Goal: Task Accomplishment & Management: Manage account settings

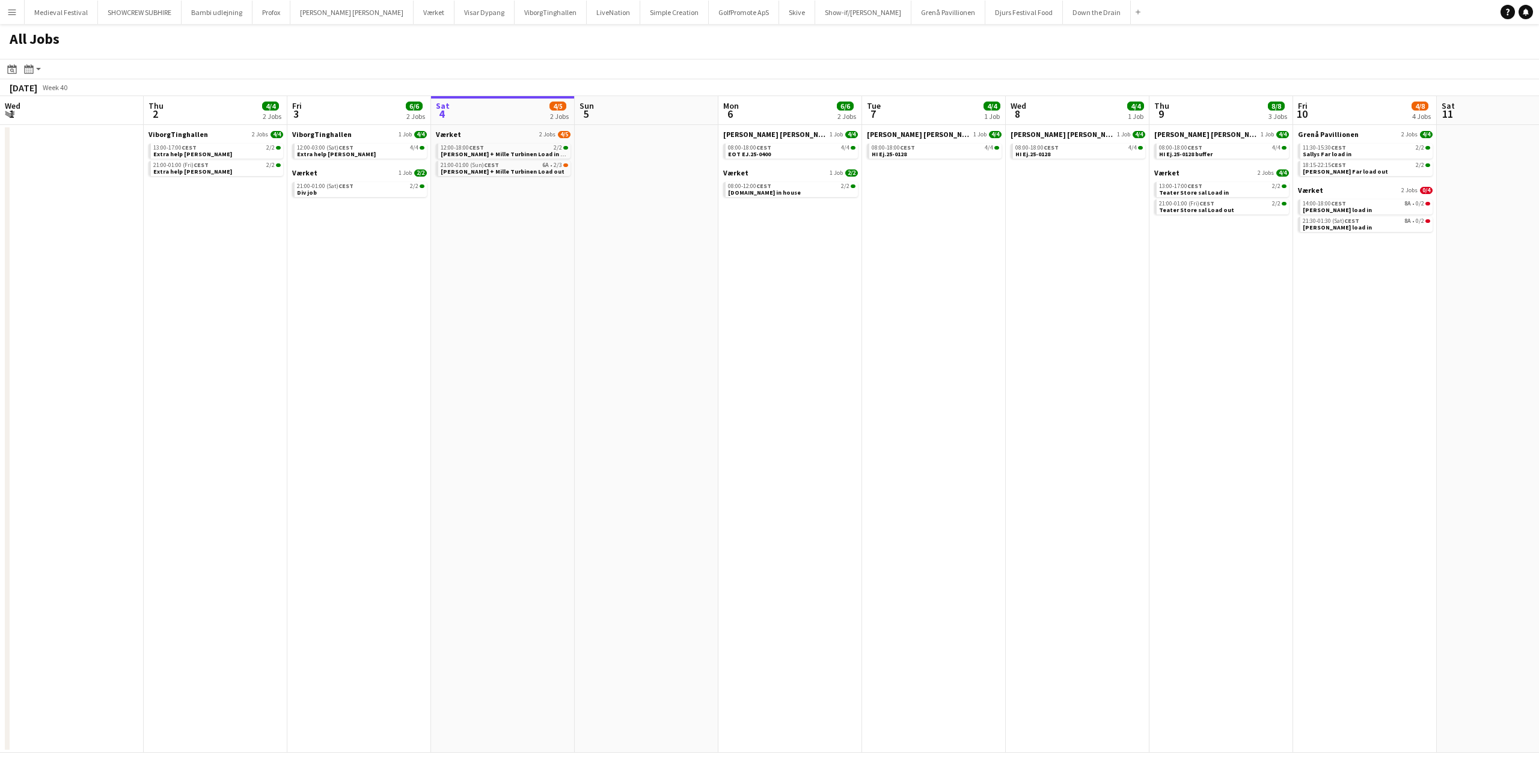
scroll to position [0, 288]
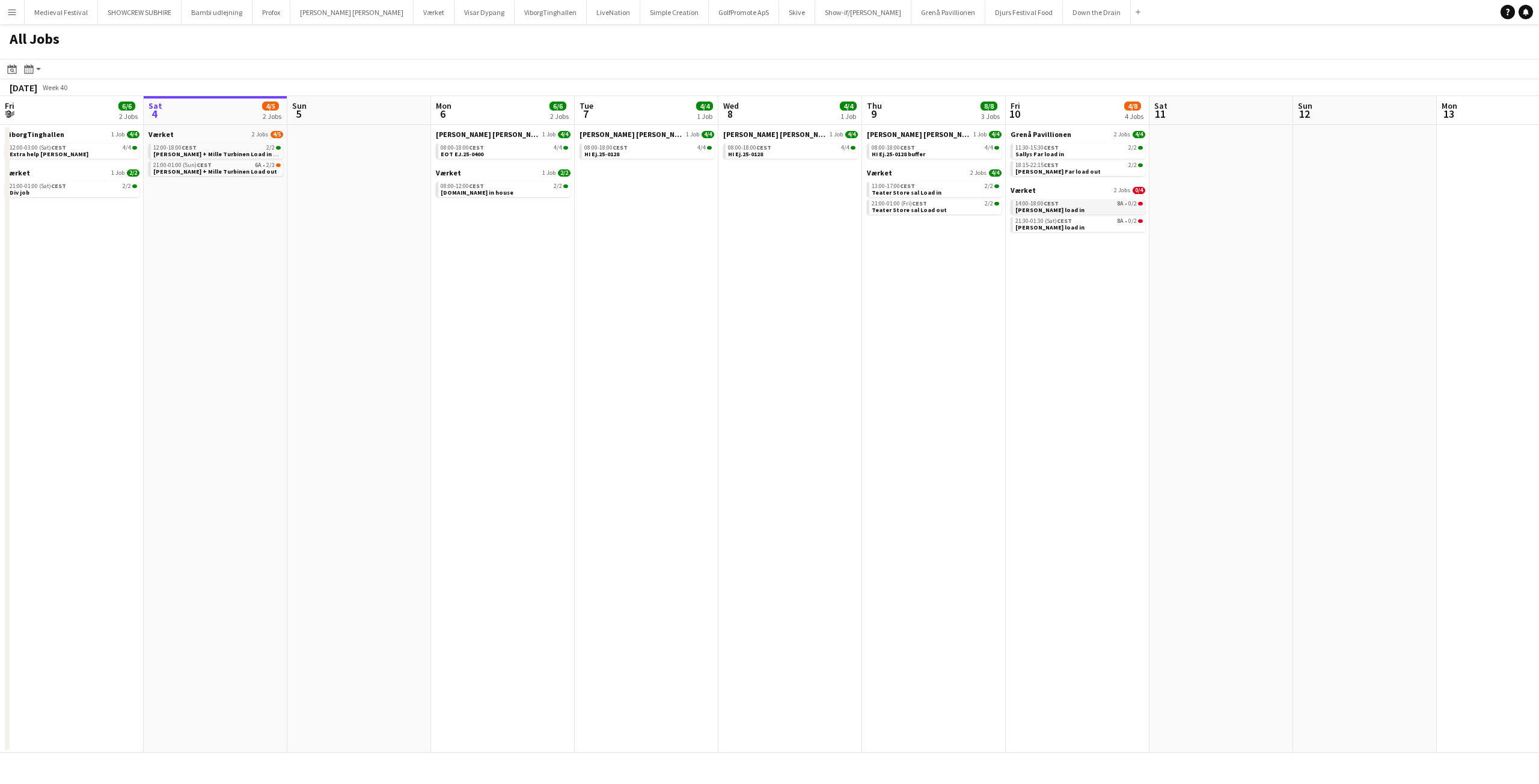
click at [1091, 205] on div "14:00-18:00 CEST 8A • 0/2" at bounding box center [1079, 203] width 128 height 6
click at [1096, 218] on div "21:30-01:30 (Sat) CEST 8A • 0/2" at bounding box center [1079, 221] width 128 height 6
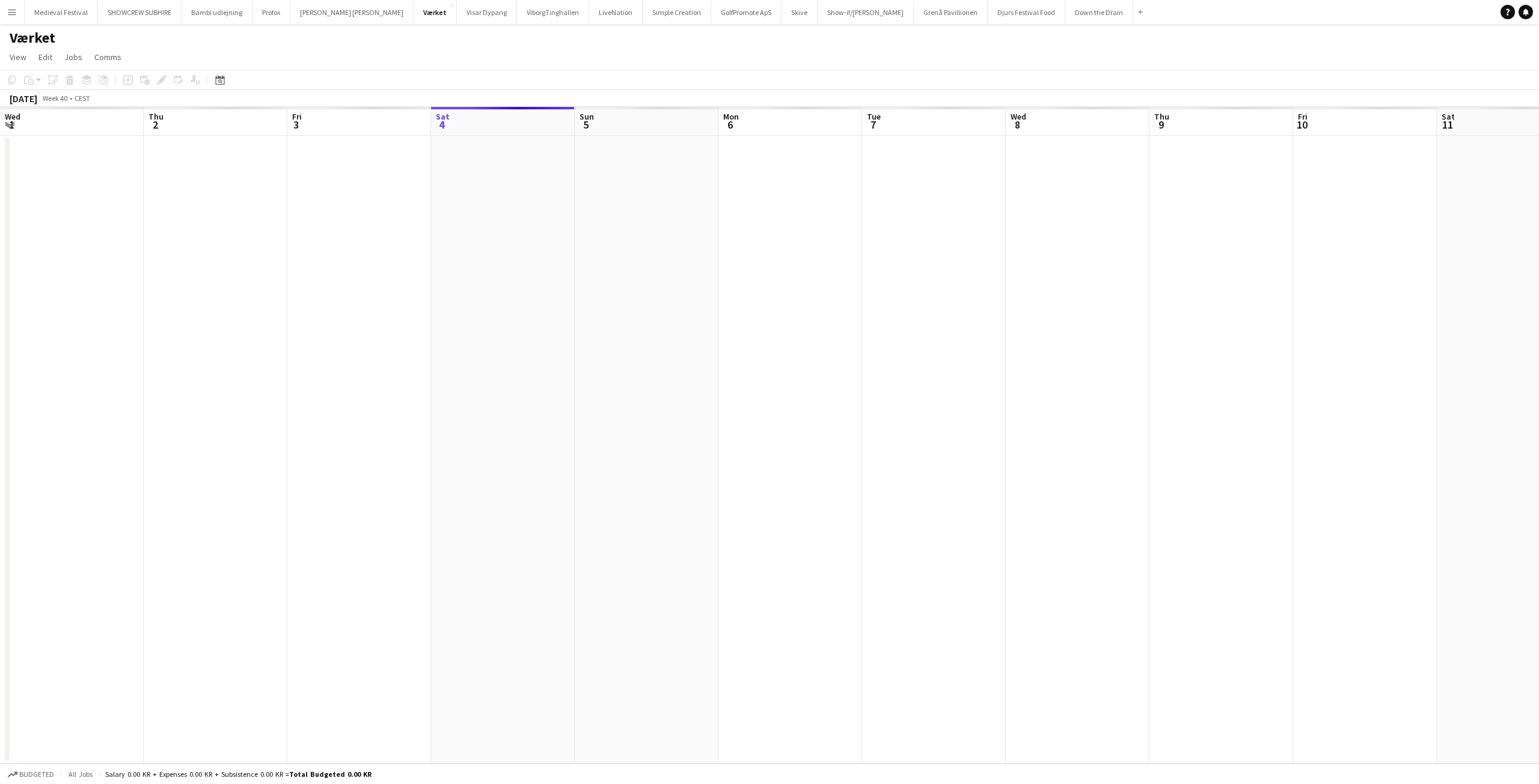
scroll to position [0, 413]
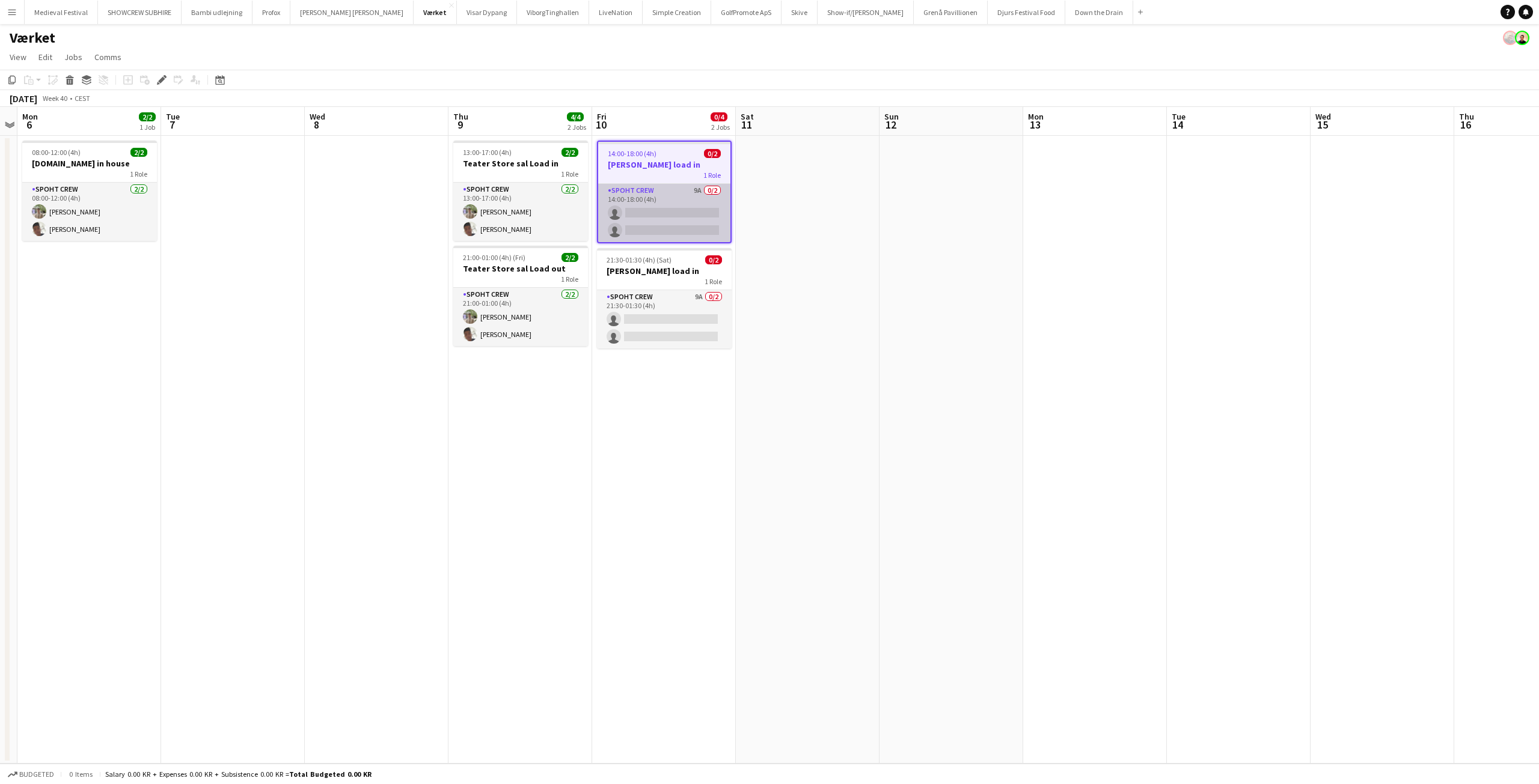
click at [651, 207] on app-card-role "Spoht Crew 9A 0/2 14:00-18:00 (4h) single-neutral-actions single-neutral-actions" at bounding box center [664, 213] width 132 height 58
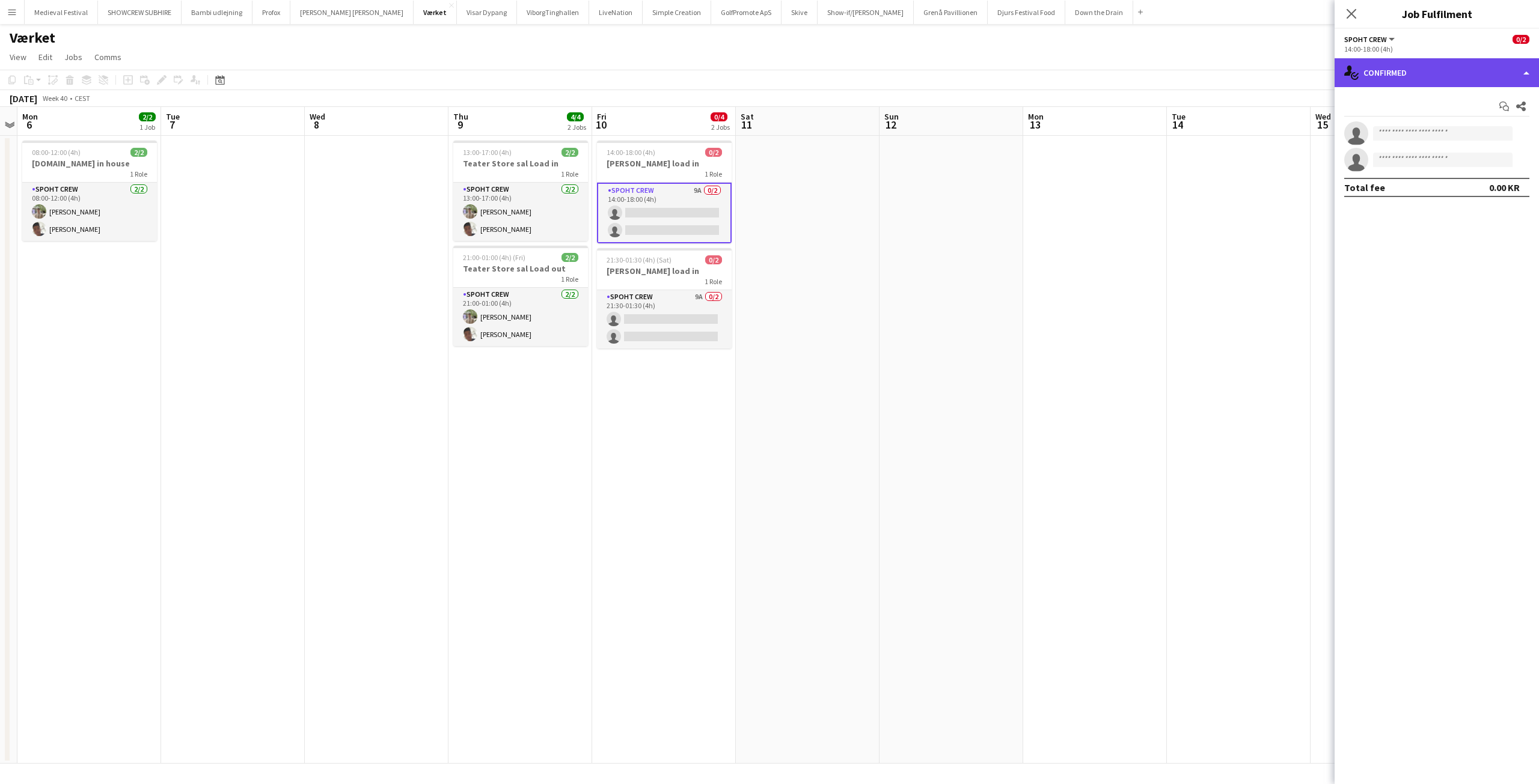
click at [1408, 70] on div "single-neutral-actions-check-2 Confirmed" at bounding box center [1436, 73] width 204 height 29
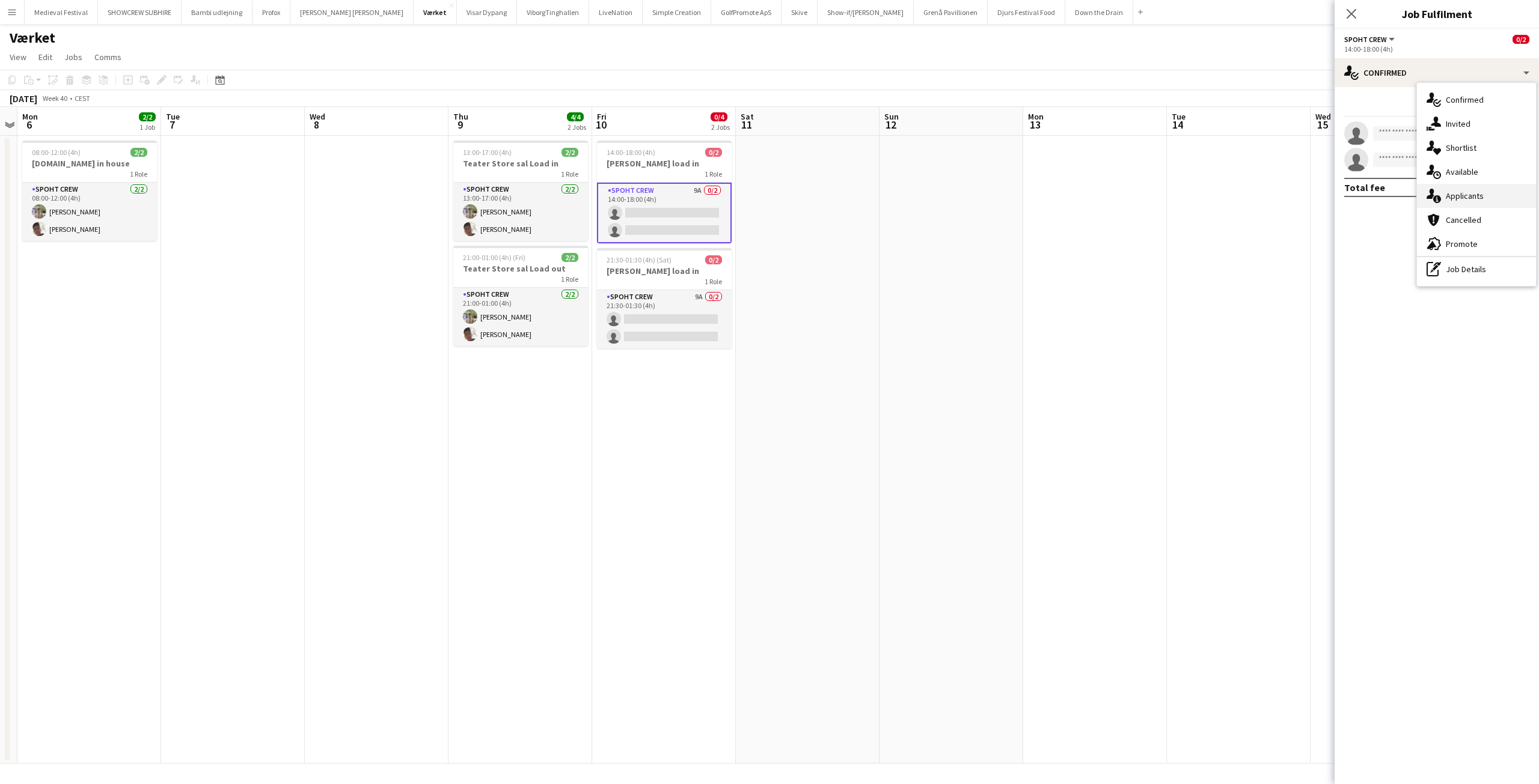
click at [1456, 198] on span "Applicants" at bounding box center [1464, 195] width 38 height 11
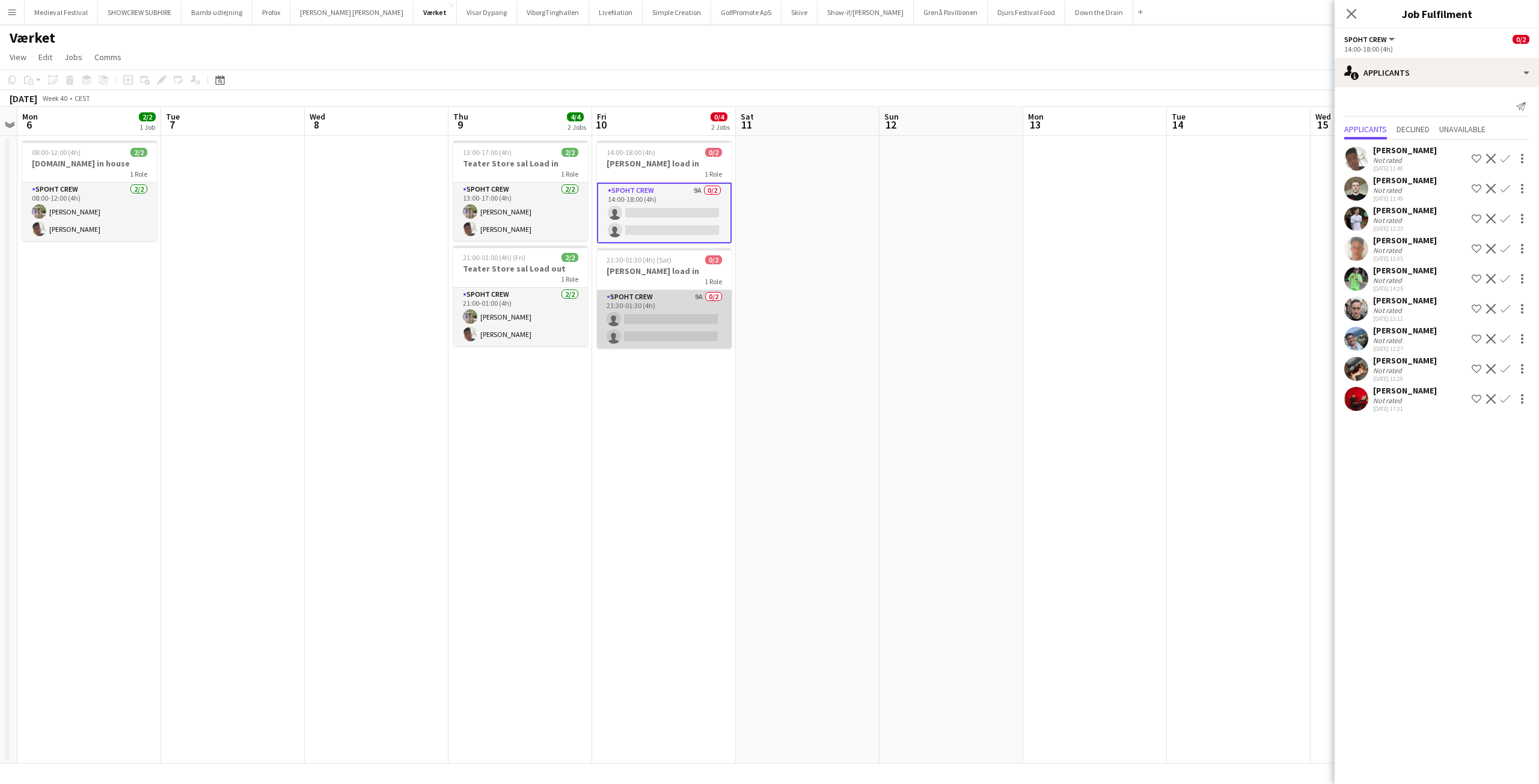
click at [674, 301] on app-card-role "Spoht Crew 9A 0/2 21:30-01:30 (4h) single-neutral-actions single-neutral-actions" at bounding box center [664, 319] width 134 height 58
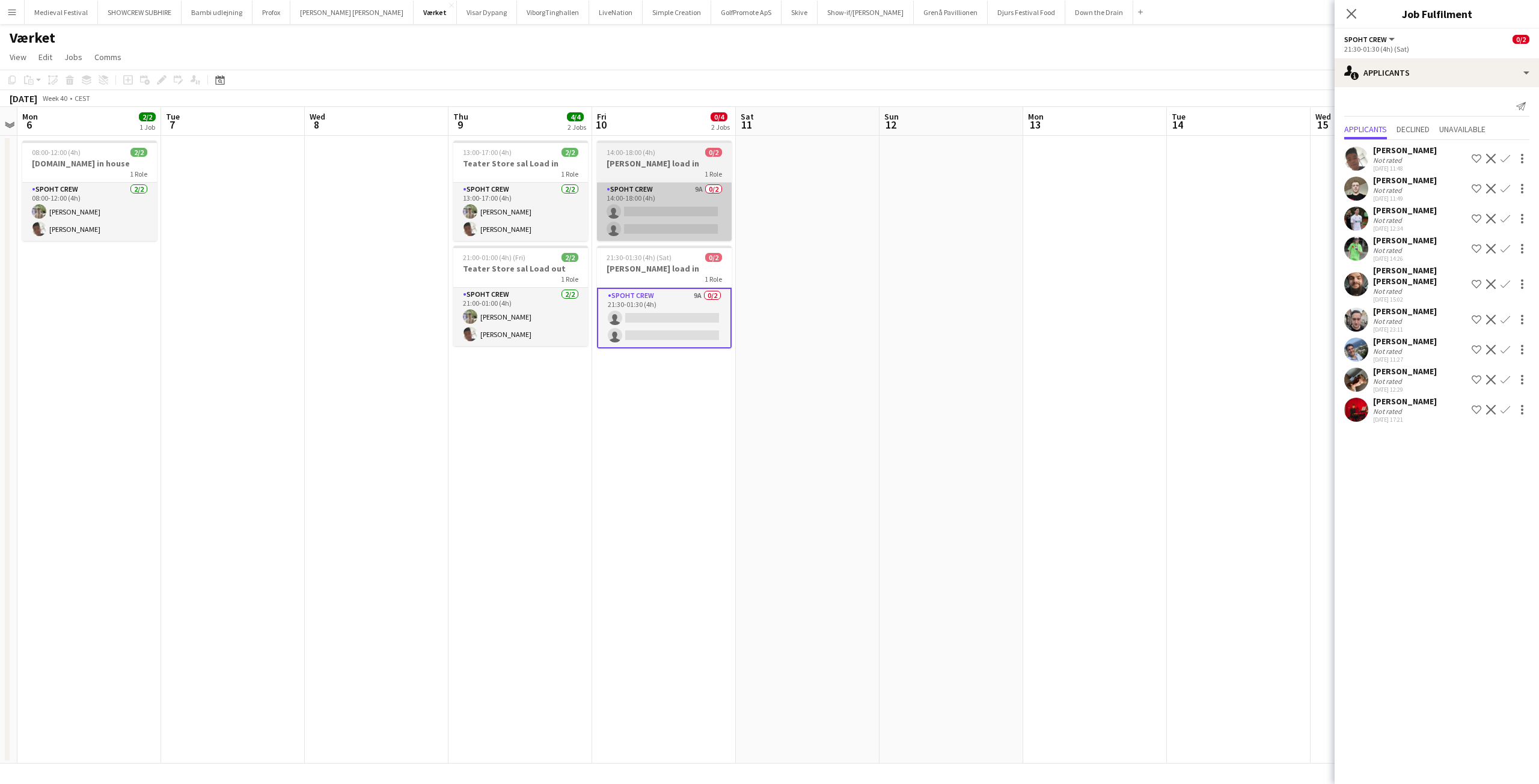
click at [605, 240] on app-card-role "Spoht Crew 9A 0/2 14:00-18:00 (4h) single-neutral-actions single-neutral-actions" at bounding box center [664, 212] width 134 height 58
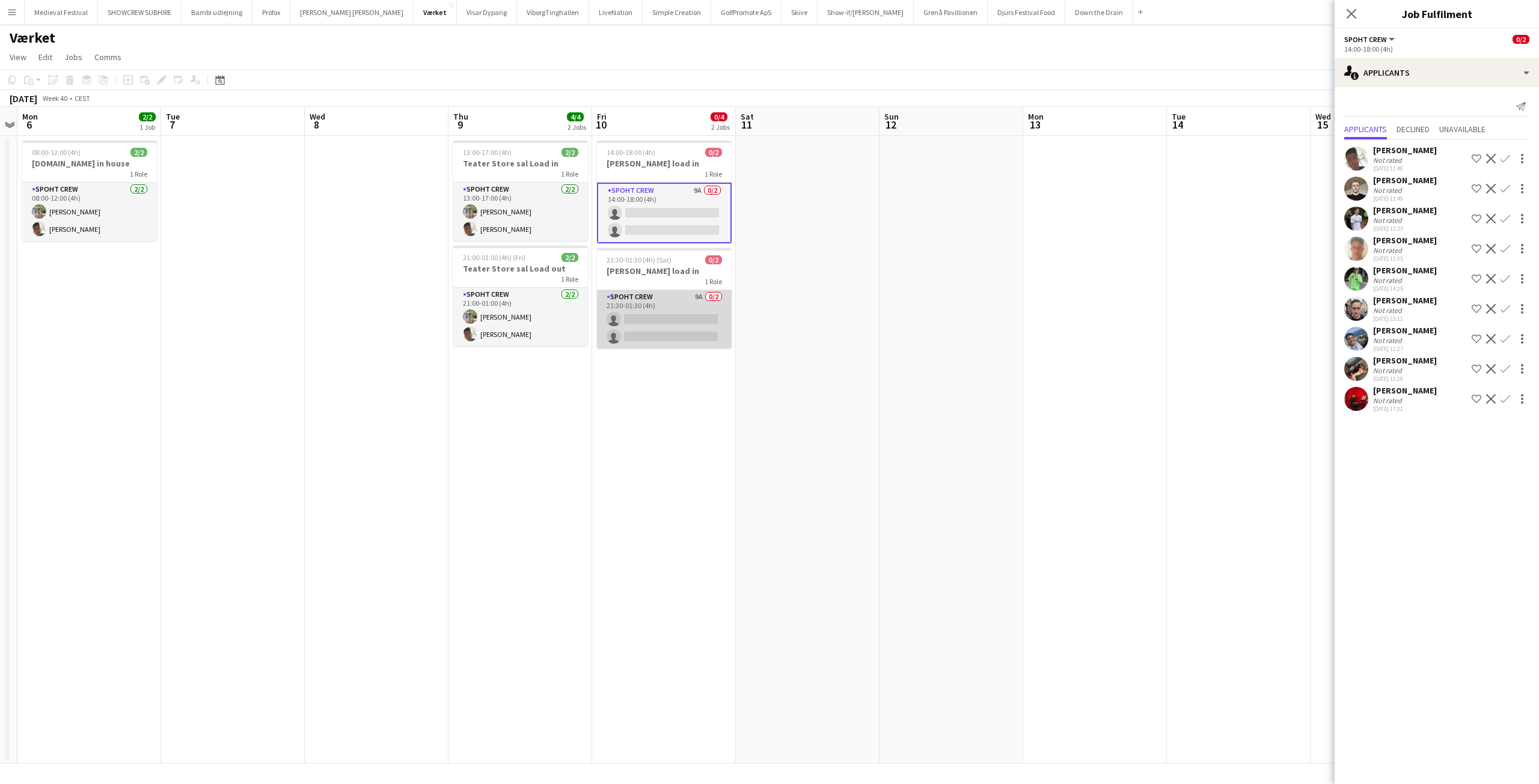
click at [725, 313] on app-card-role "Spoht Crew 9A 0/2 21:30-01:30 (4h) single-neutral-actions single-neutral-actions" at bounding box center [664, 319] width 134 height 58
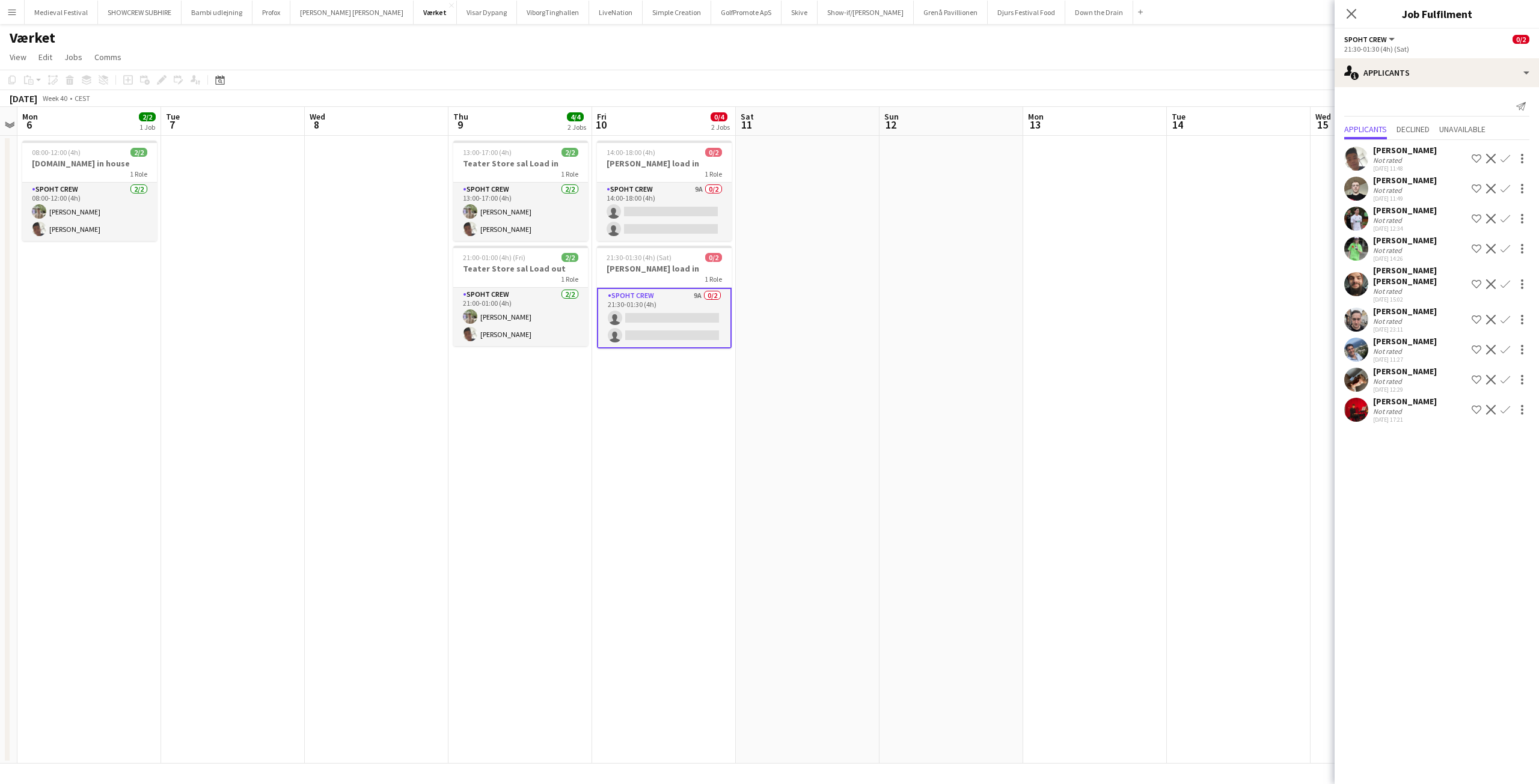
click at [1504, 154] on app-icon "Confirm" at bounding box center [1505, 158] width 9 height 9
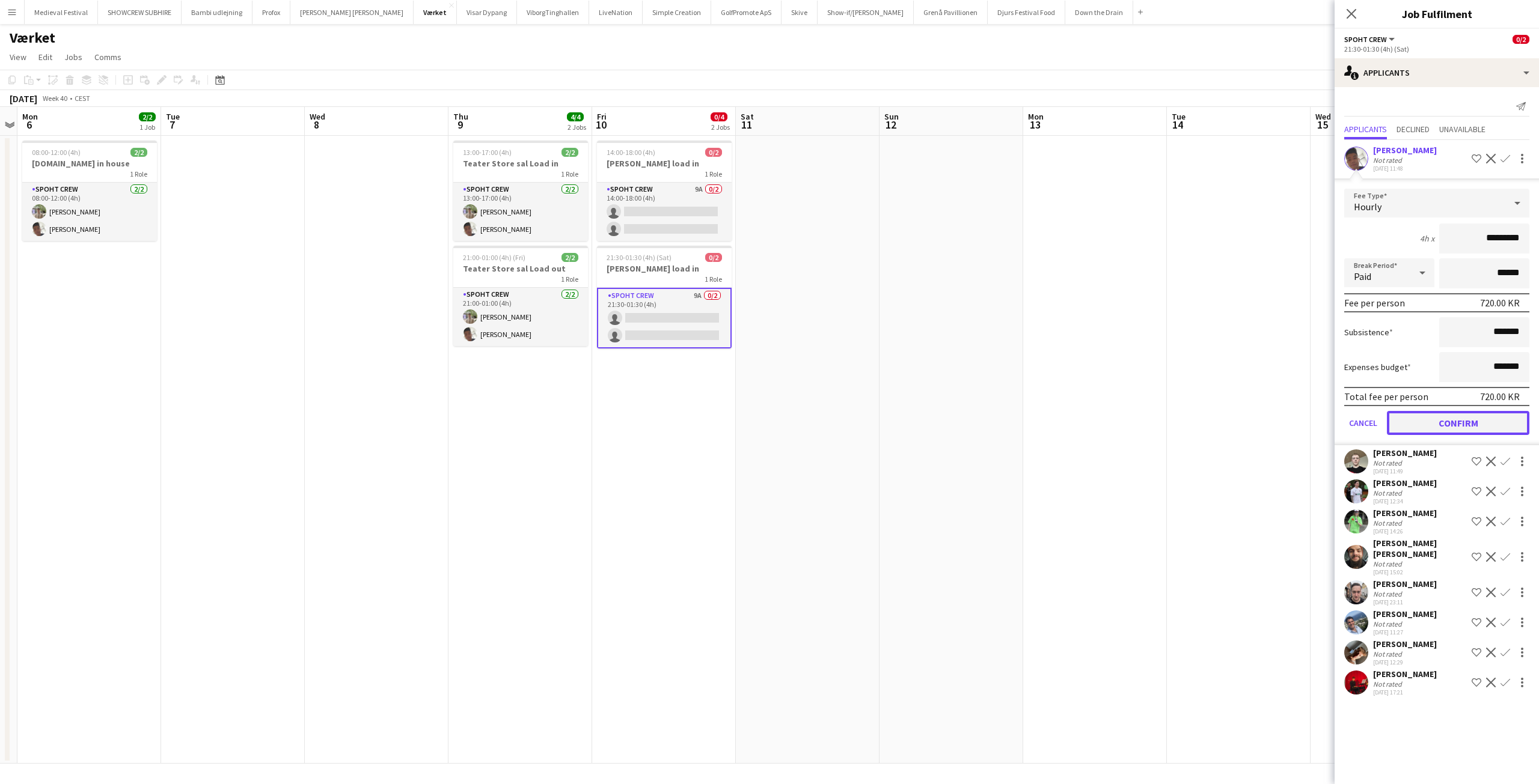
click at [1459, 419] on button "Confirm" at bounding box center [1457, 422] width 143 height 24
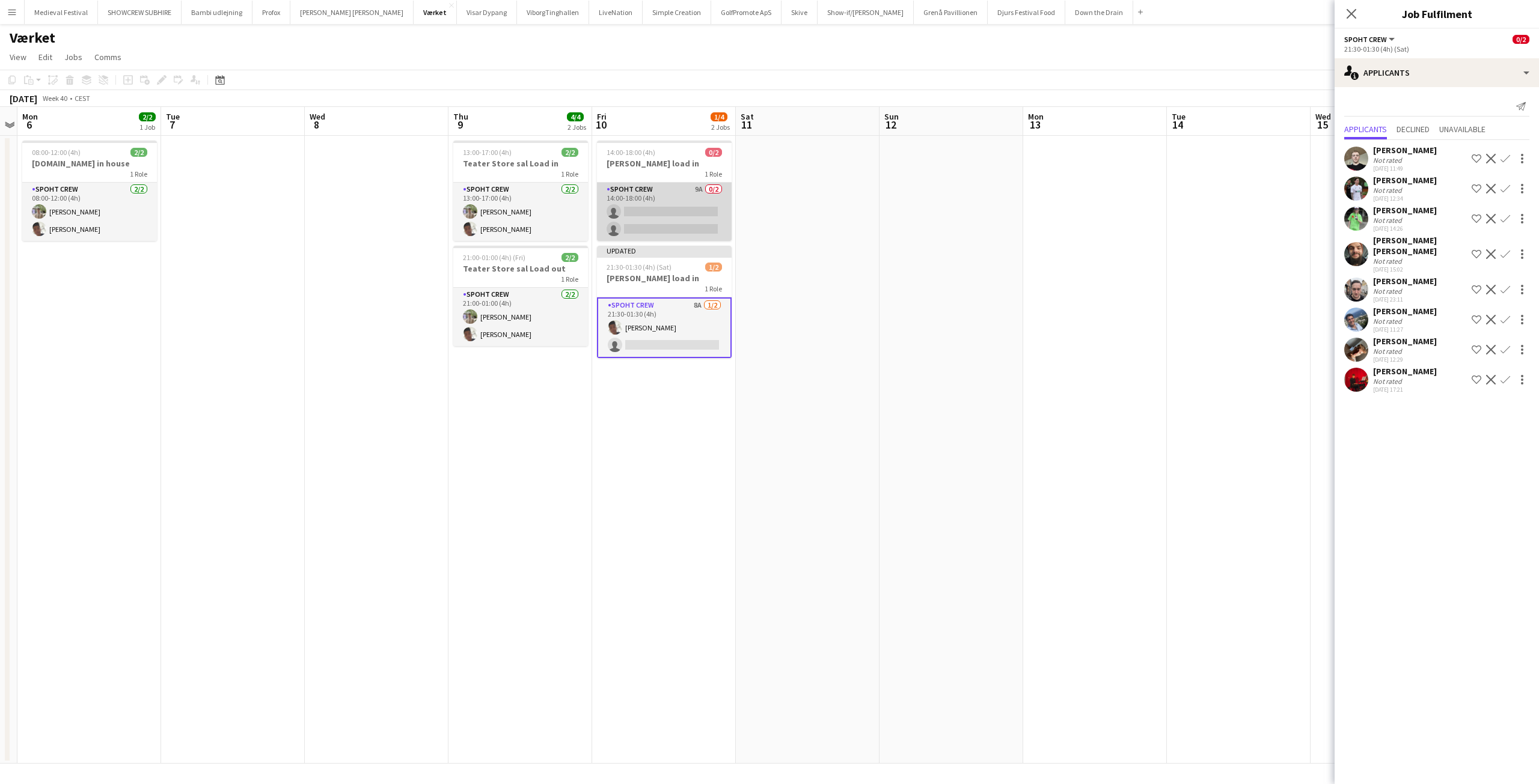
click at [627, 200] on app-card-role "Spoht Crew 9A 0/2 14:00-18:00 (4h) single-neutral-actions single-neutral-actions" at bounding box center [664, 212] width 134 height 58
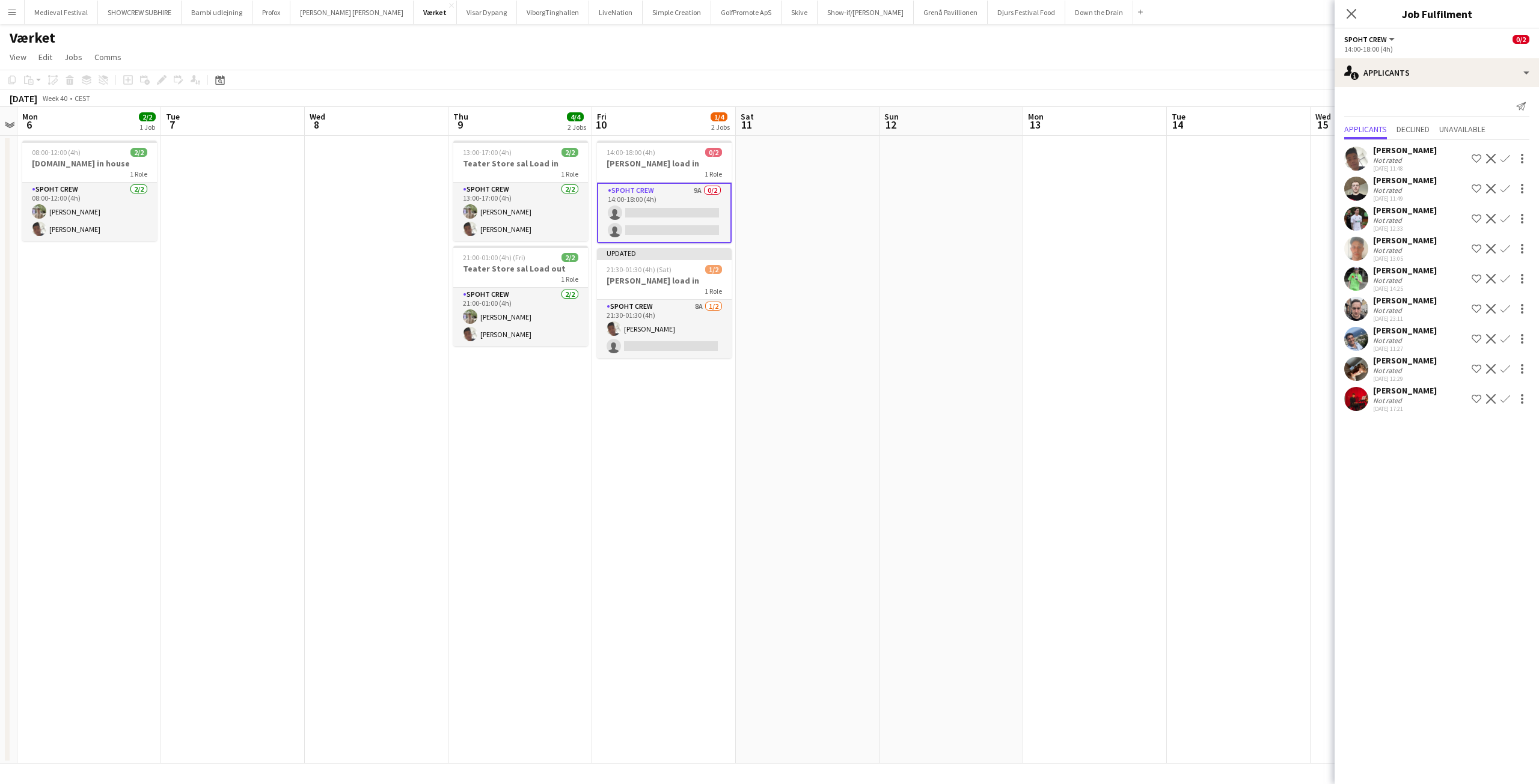
click at [1501, 155] on app-icon "Confirm" at bounding box center [1505, 158] width 9 height 9
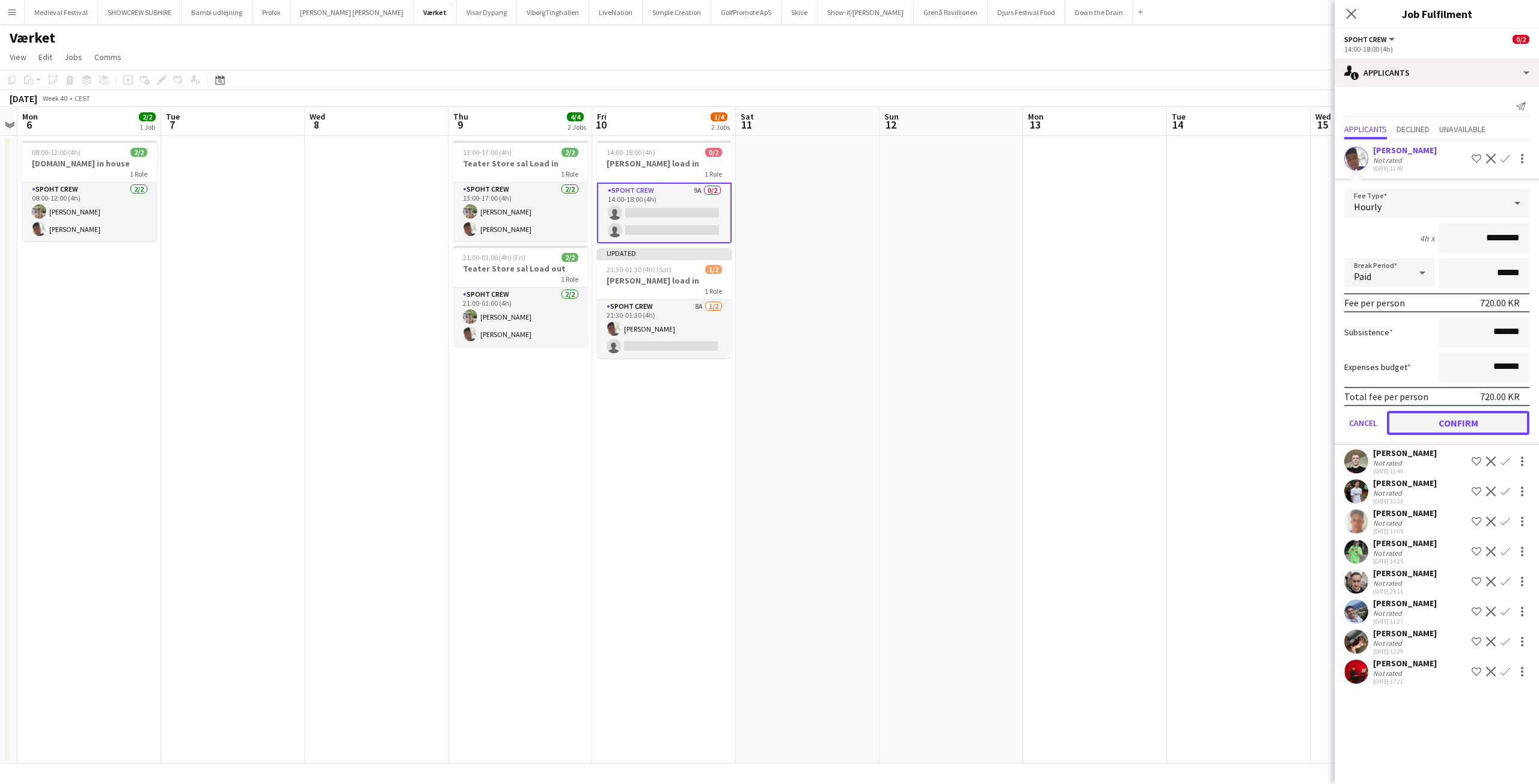
click at [1451, 418] on button "Confirm" at bounding box center [1457, 422] width 143 height 24
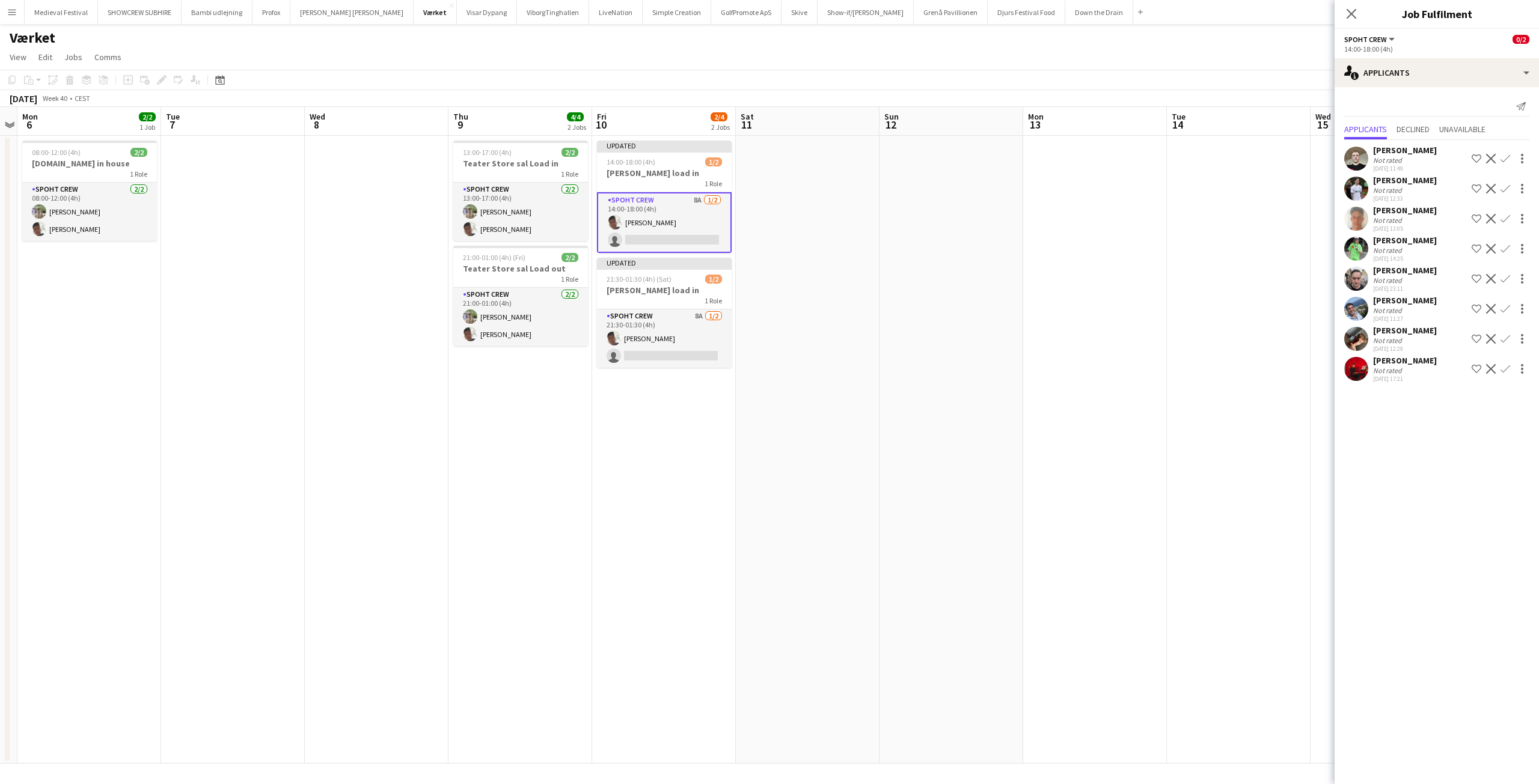
click at [1502, 157] on app-icon "Confirm" at bounding box center [1505, 158] width 9 height 9
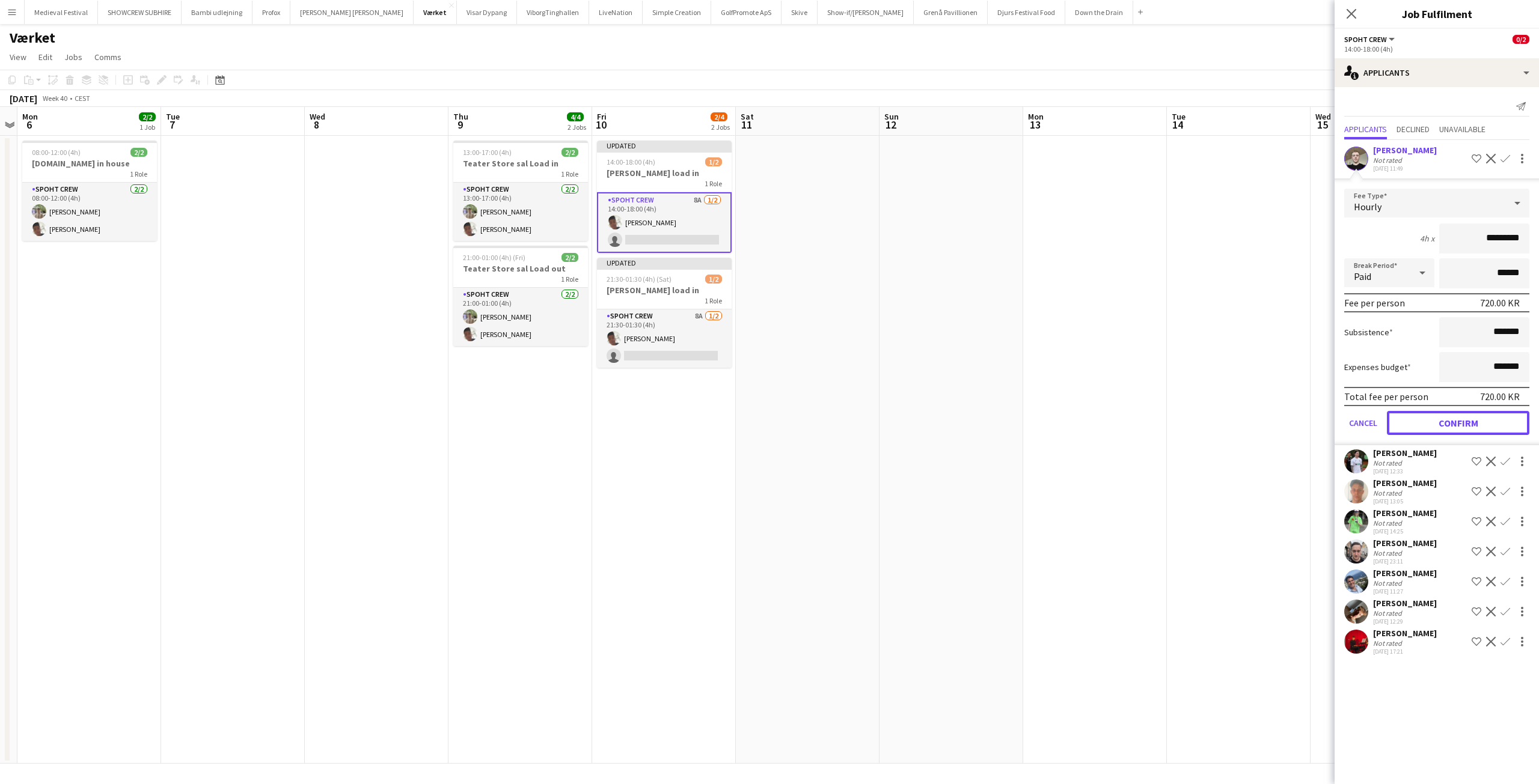
drag, startPoint x: 1432, startPoint y: 424, endPoint x: 860, endPoint y: 253, distance: 597.0
click at [1431, 424] on button "Confirm" at bounding box center [1457, 422] width 143 height 24
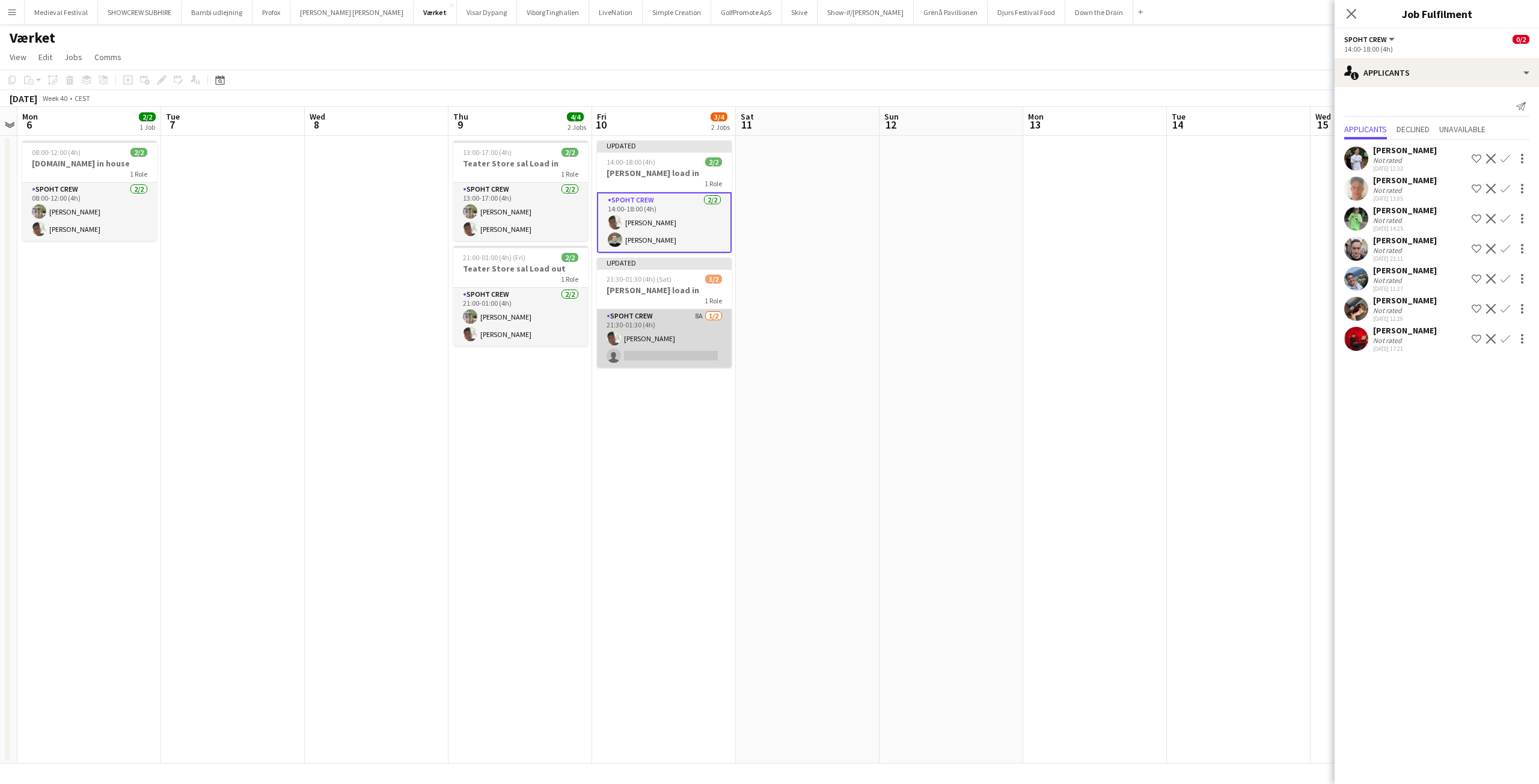
click at [633, 329] on app-card-role "Spoht Crew 8A 1/2 21:30-01:30 (4h) Seep Villadsen single-neutral-actions" at bounding box center [664, 338] width 134 height 58
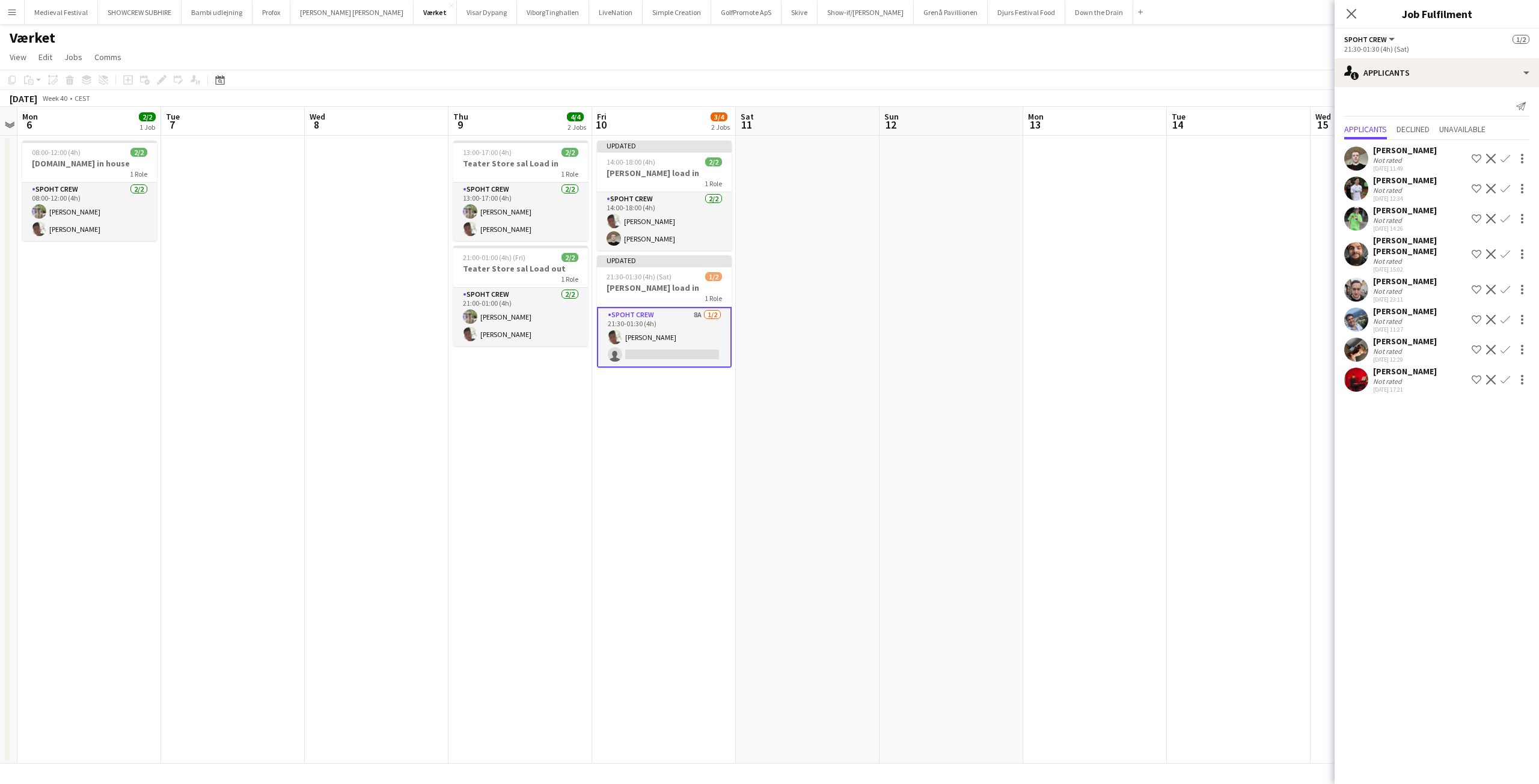
click at [1508, 156] on app-icon "Confirm" at bounding box center [1505, 158] width 9 height 9
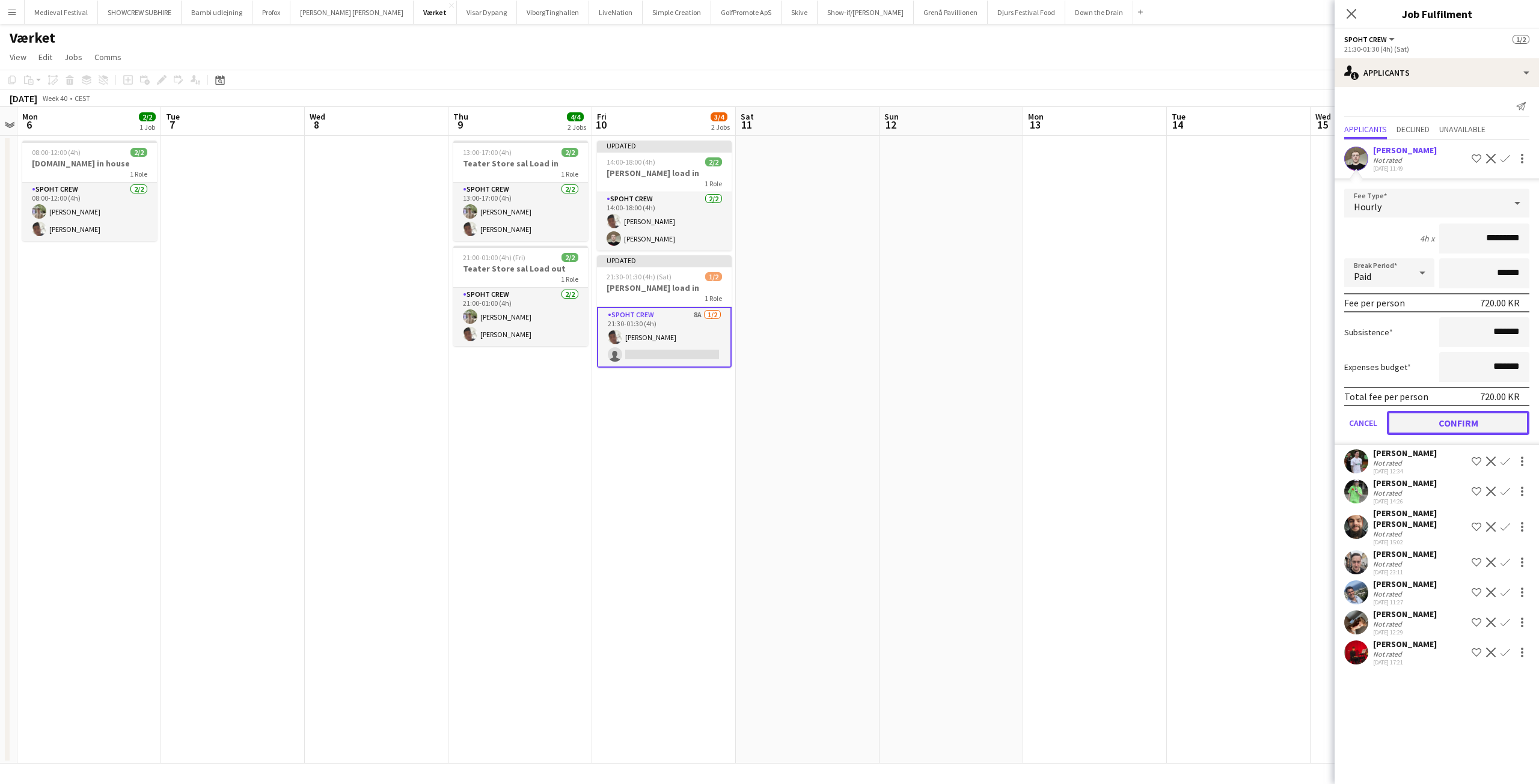
click at [1447, 425] on button "Confirm" at bounding box center [1457, 422] width 143 height 24
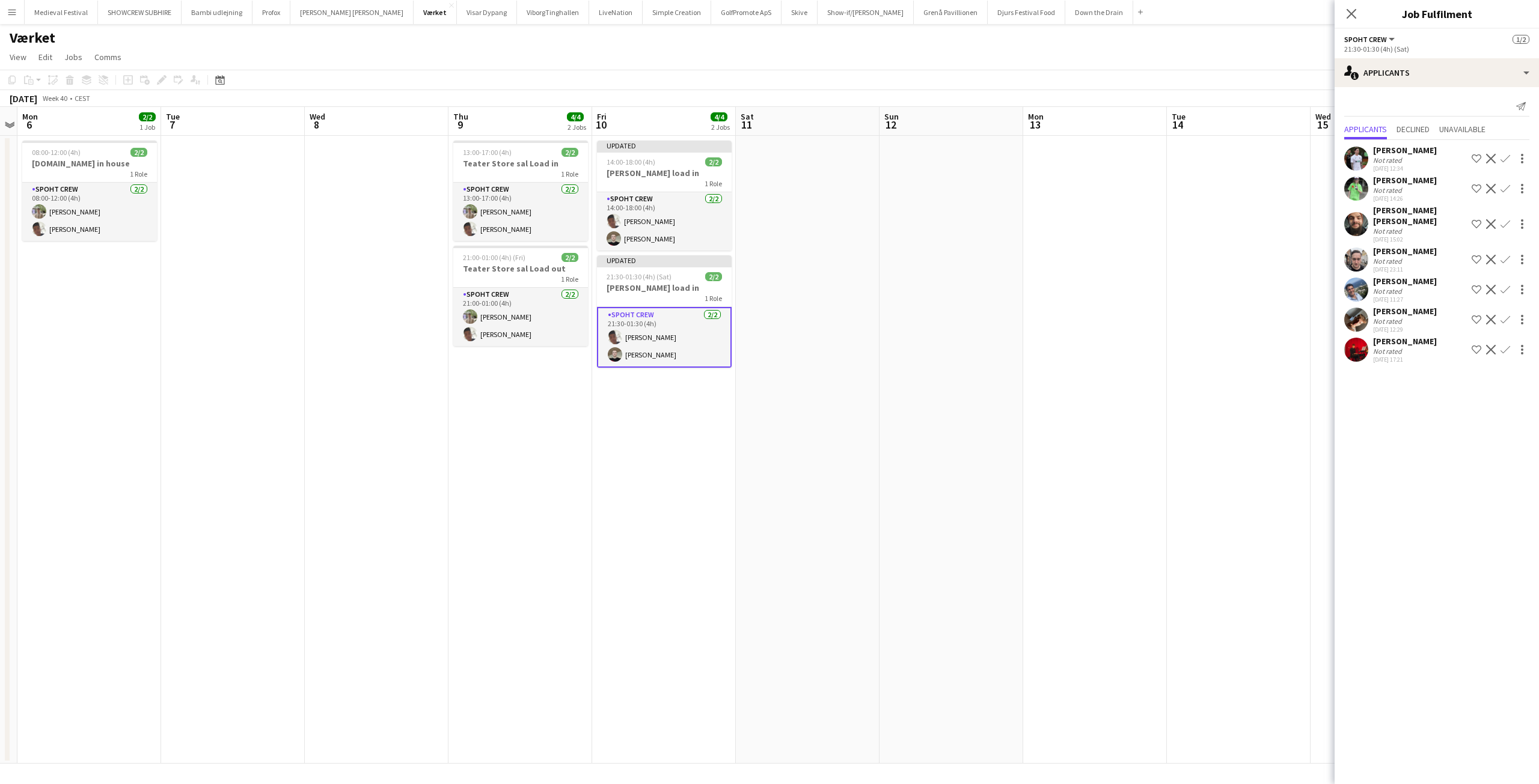
scroll to position [0, 414]
click at [1164, 192] on app-date-cell at bounding box center [1094, 449] width 144 height 628
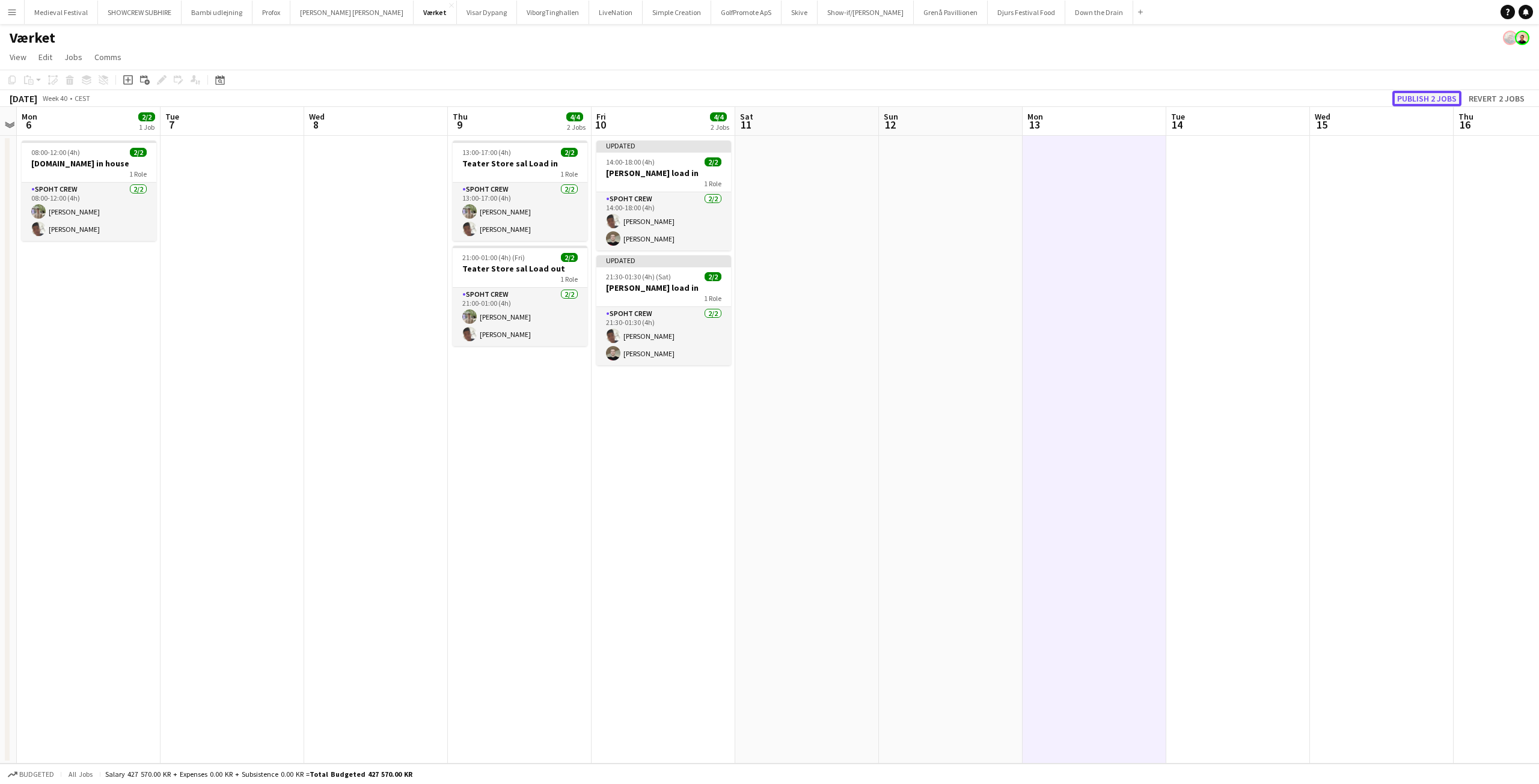
click at [1431, 96] on button "Publish 2 jobs" at bounding box center [1426, 98] width 69 height 16
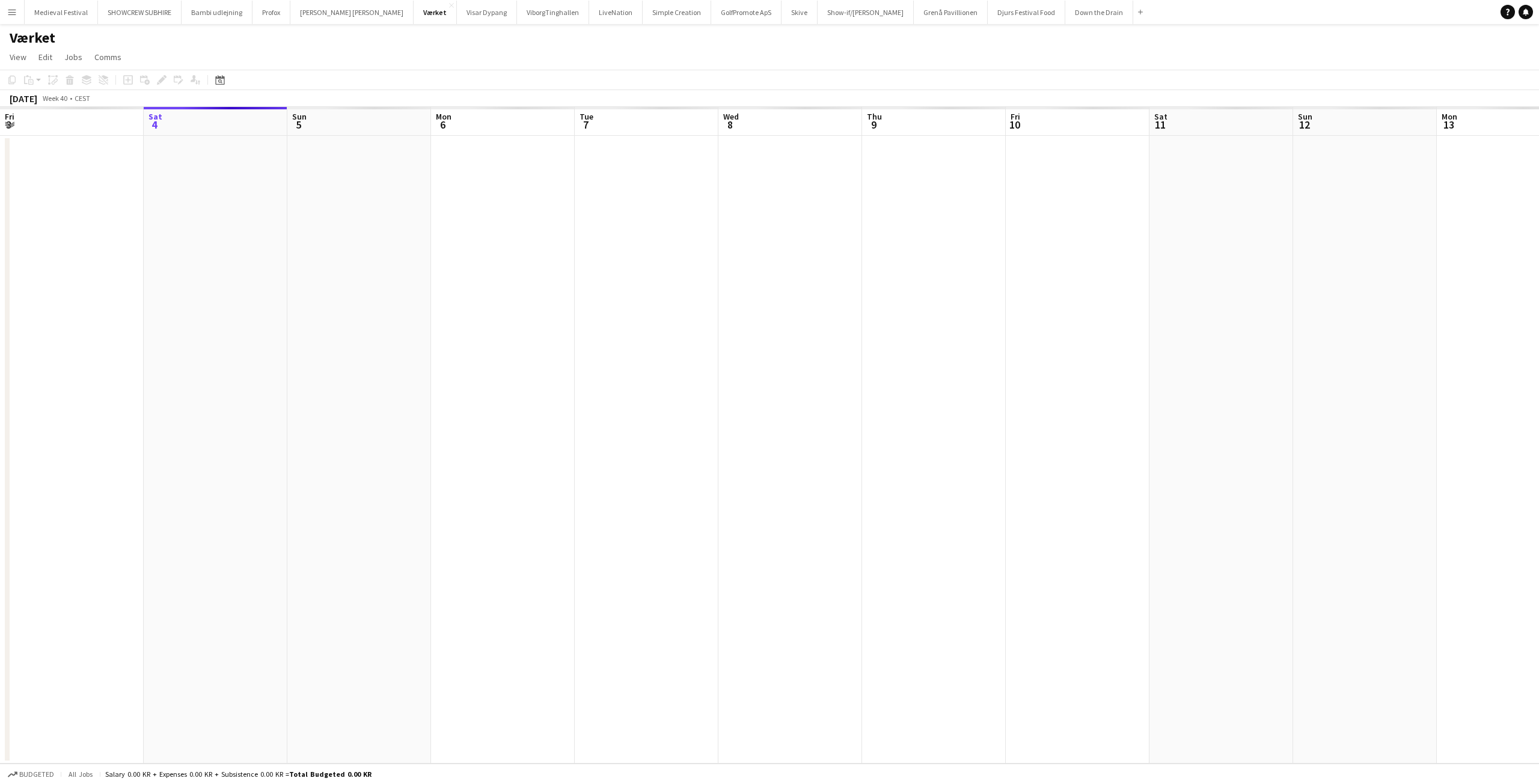
scroll to position [0, 413]
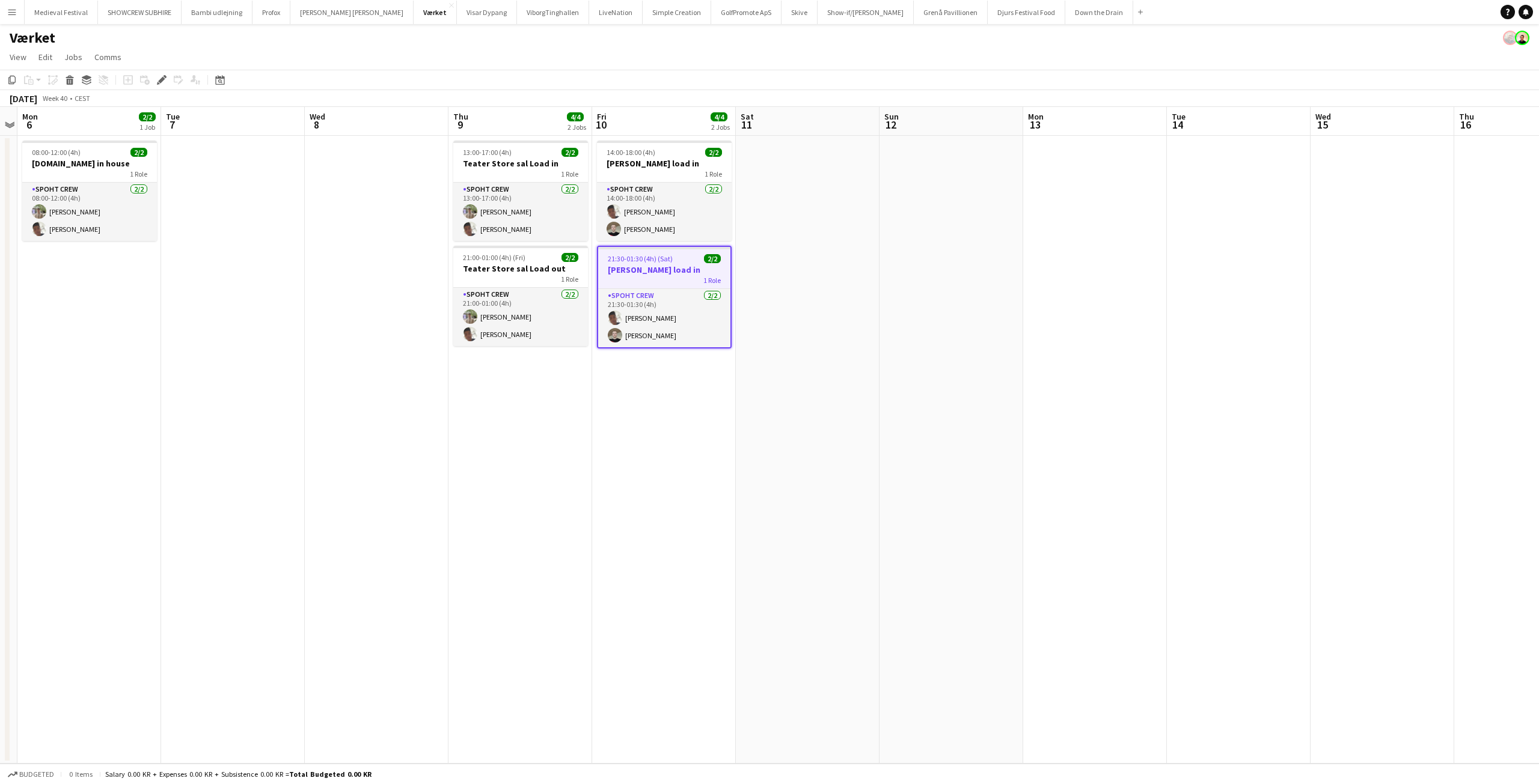
click at [1065, 342] on app-date-cell at bounding box center [1094, 449] width 144 height 628
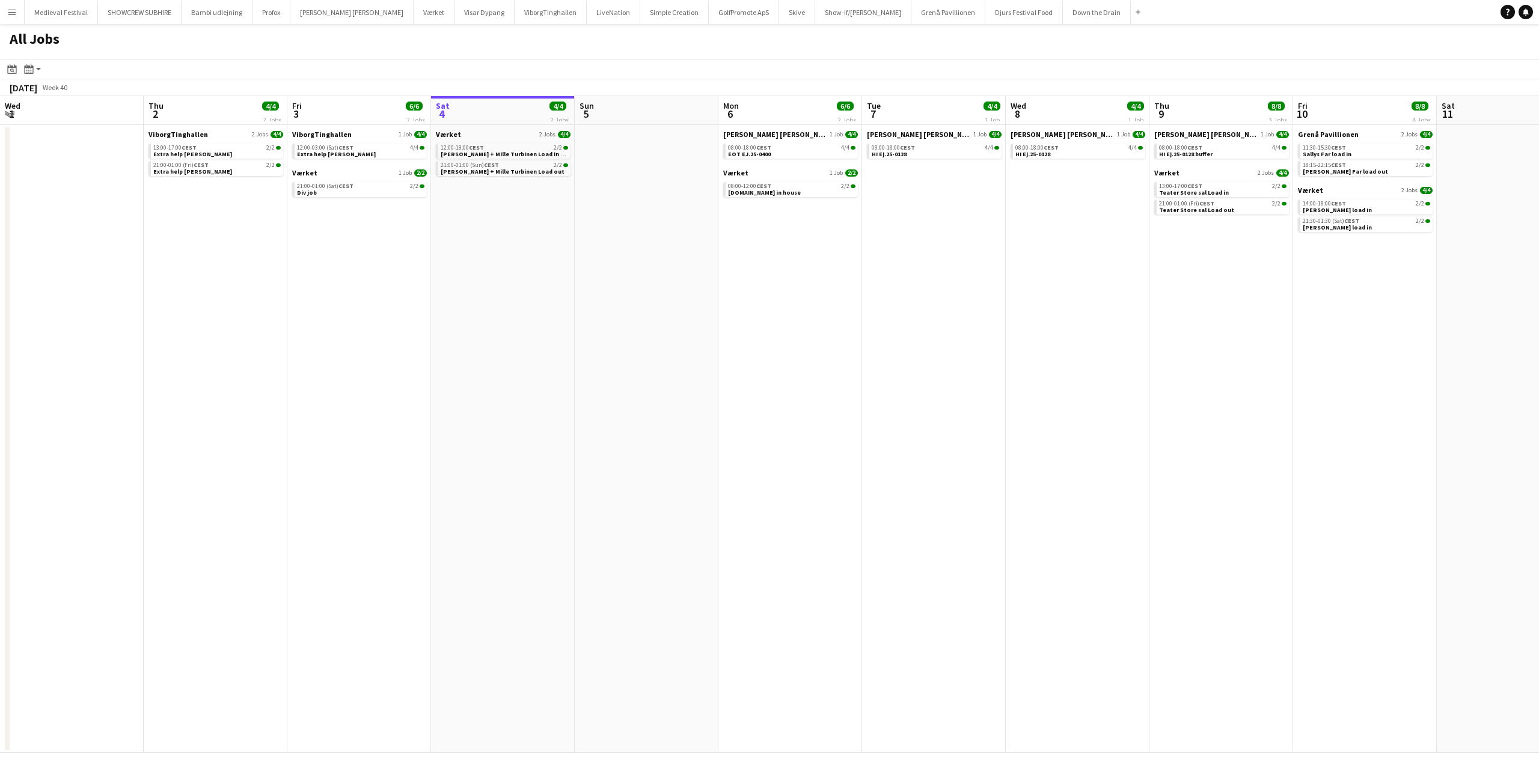
scroll to position [0, 288]
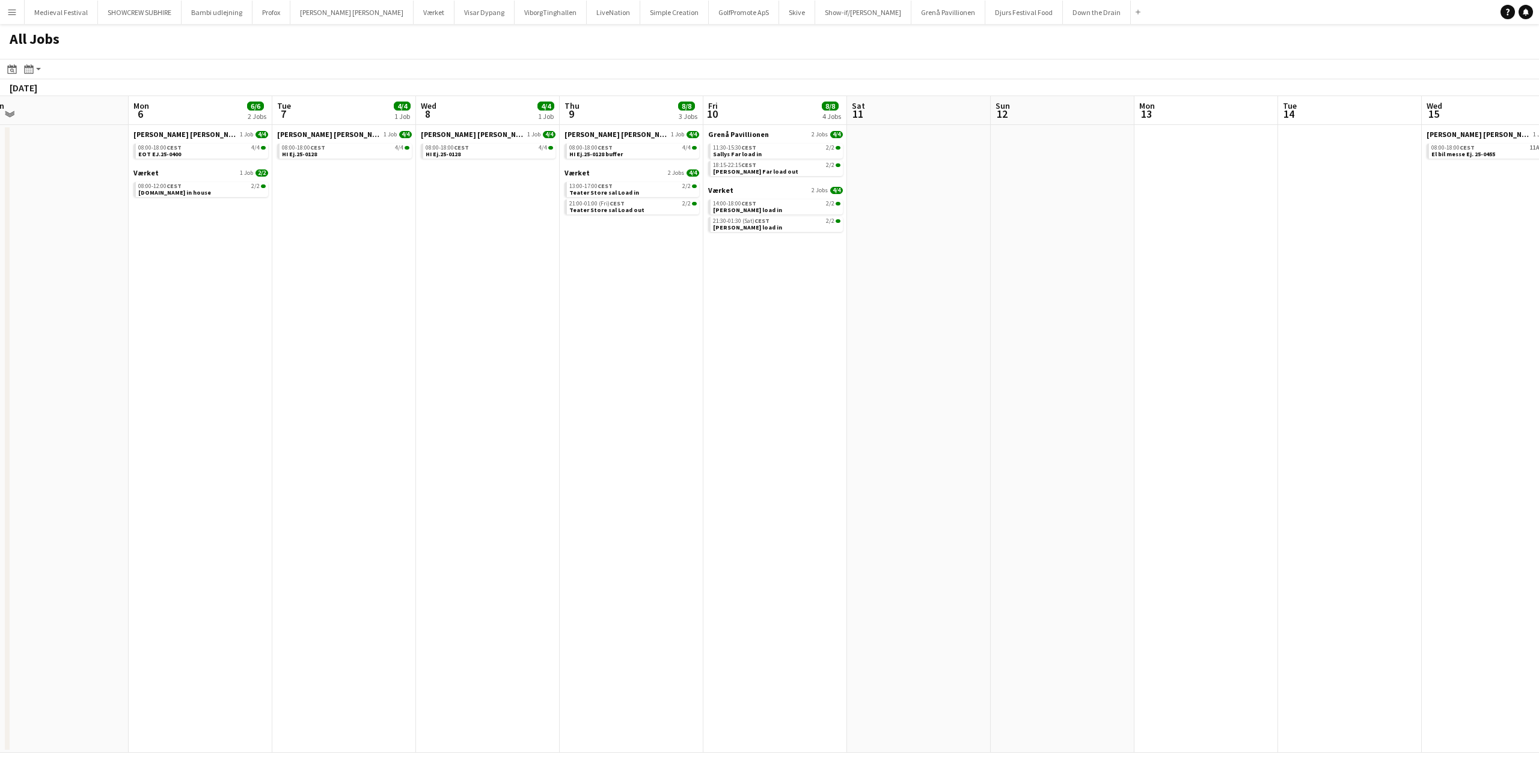
drag, startPoint x: 1187, startPoint y: 366, endPoint x: 568, endPoint y: 338, distance: 619.6
click at [570, 338] on app-calendar-viewport "Thu 2 4/4 2 Jobs Fri 3 6/6 2 Jobs Sat 4 4/4 2 Jobs Sun 5 Mon 6 6/6 2 Jobs Tue 7…" at bounding box center [770, 424] width 1539 height 656
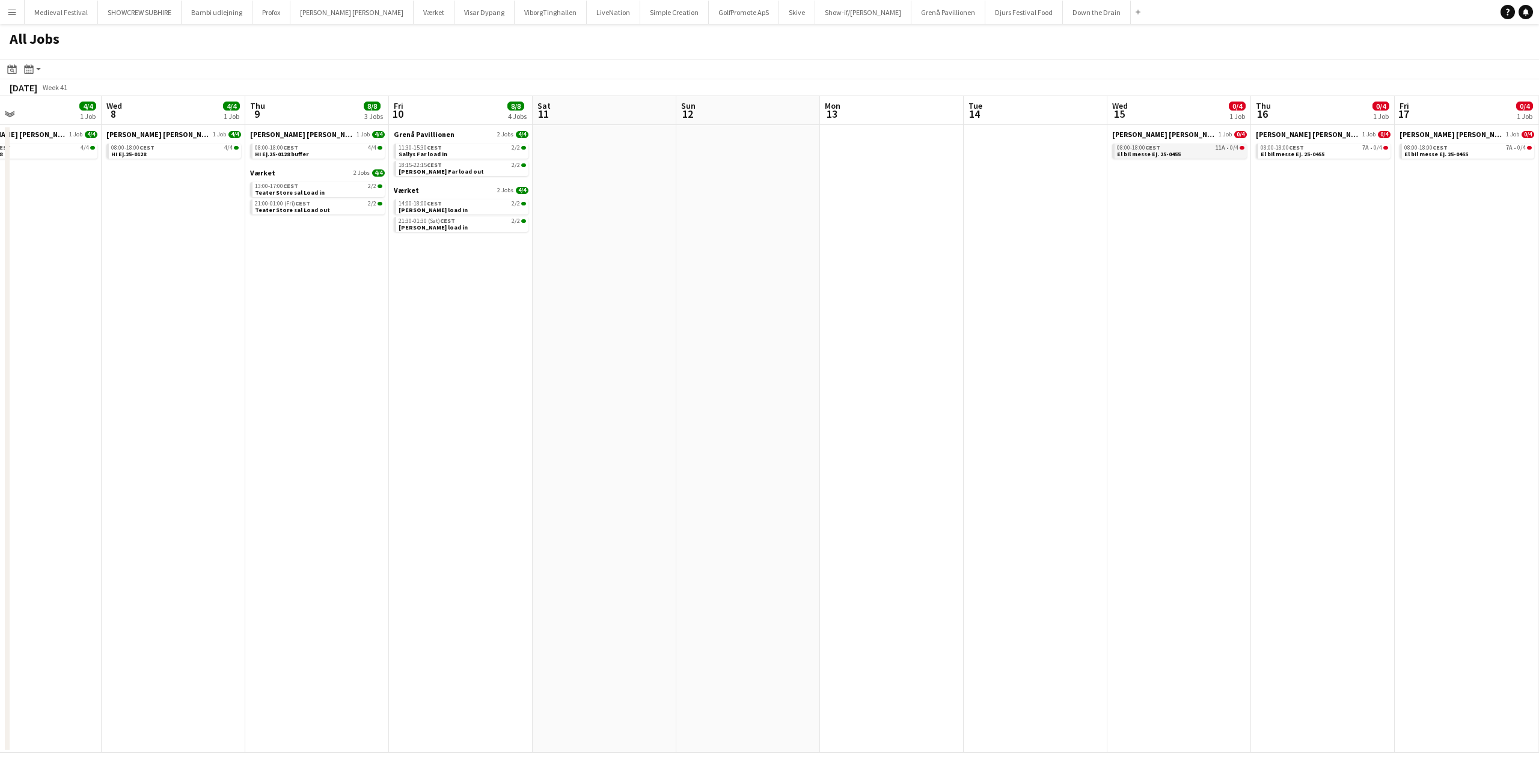
click at [1208, 148] on div "08:00-18:00 CEST 11A • 0/4" at bounding box center [1180, 148] width 128 height 6
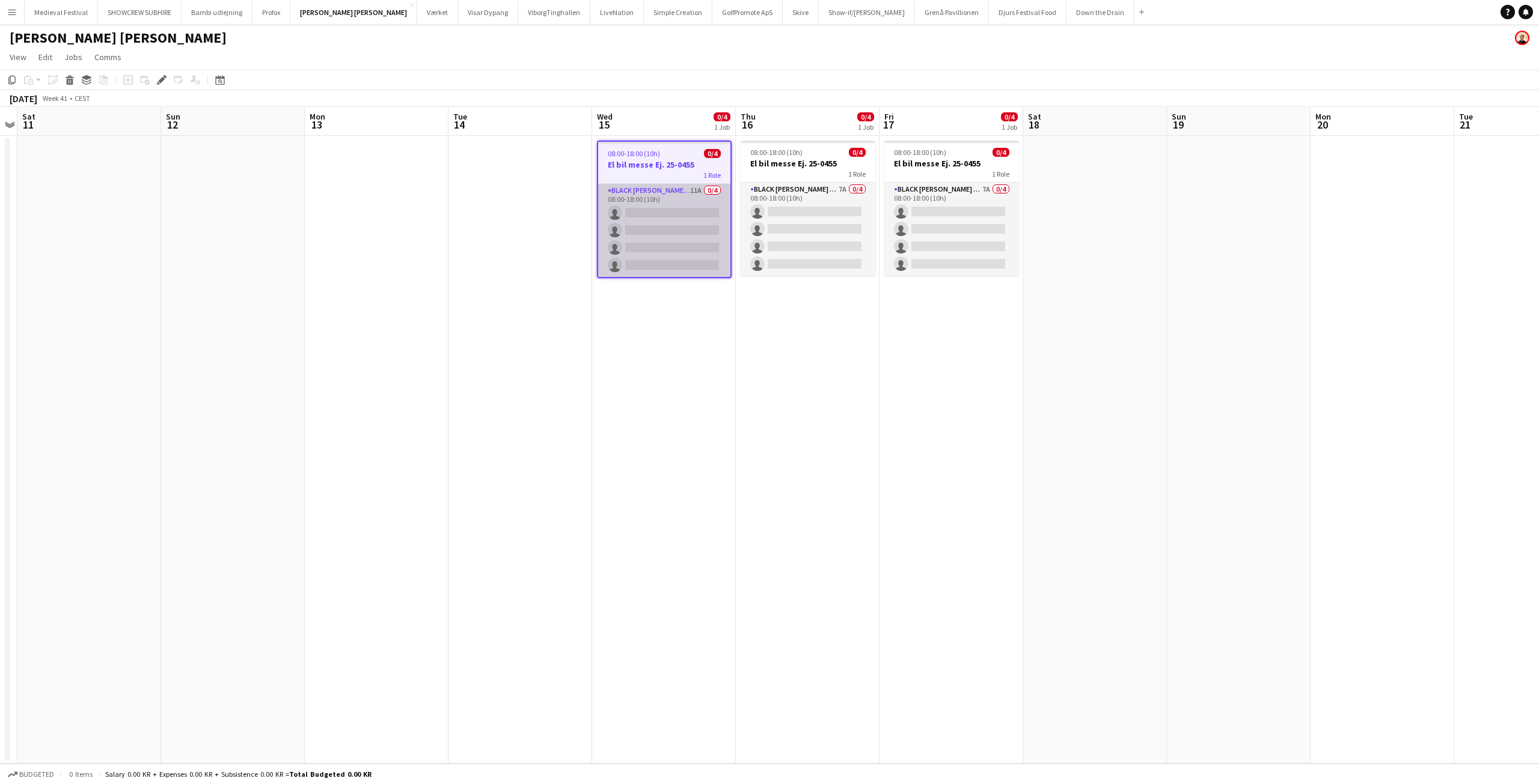
click at [721, 241] on app-card-role "Black [PERSON_NAME] Crew ([PERSON_NAME]) 11A 0/4 08:00-18:00 (10h) single-neutr…" at bounding box center [664, 230] width 132 height 93
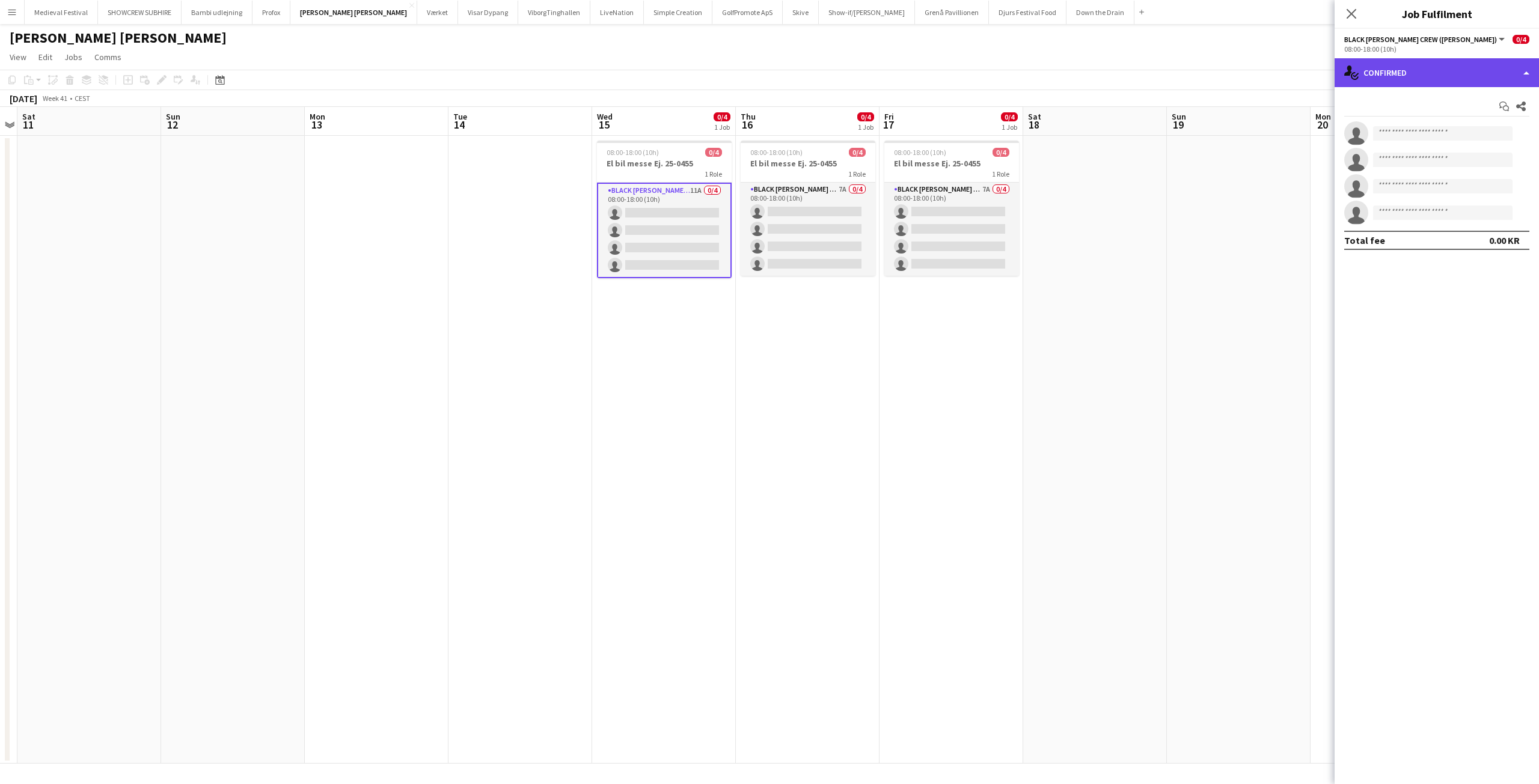
click at [1468, 73] on div "single-neutral-actions-check-2 Confirmed" at bounding box center [1436, 73] width 204 height 29
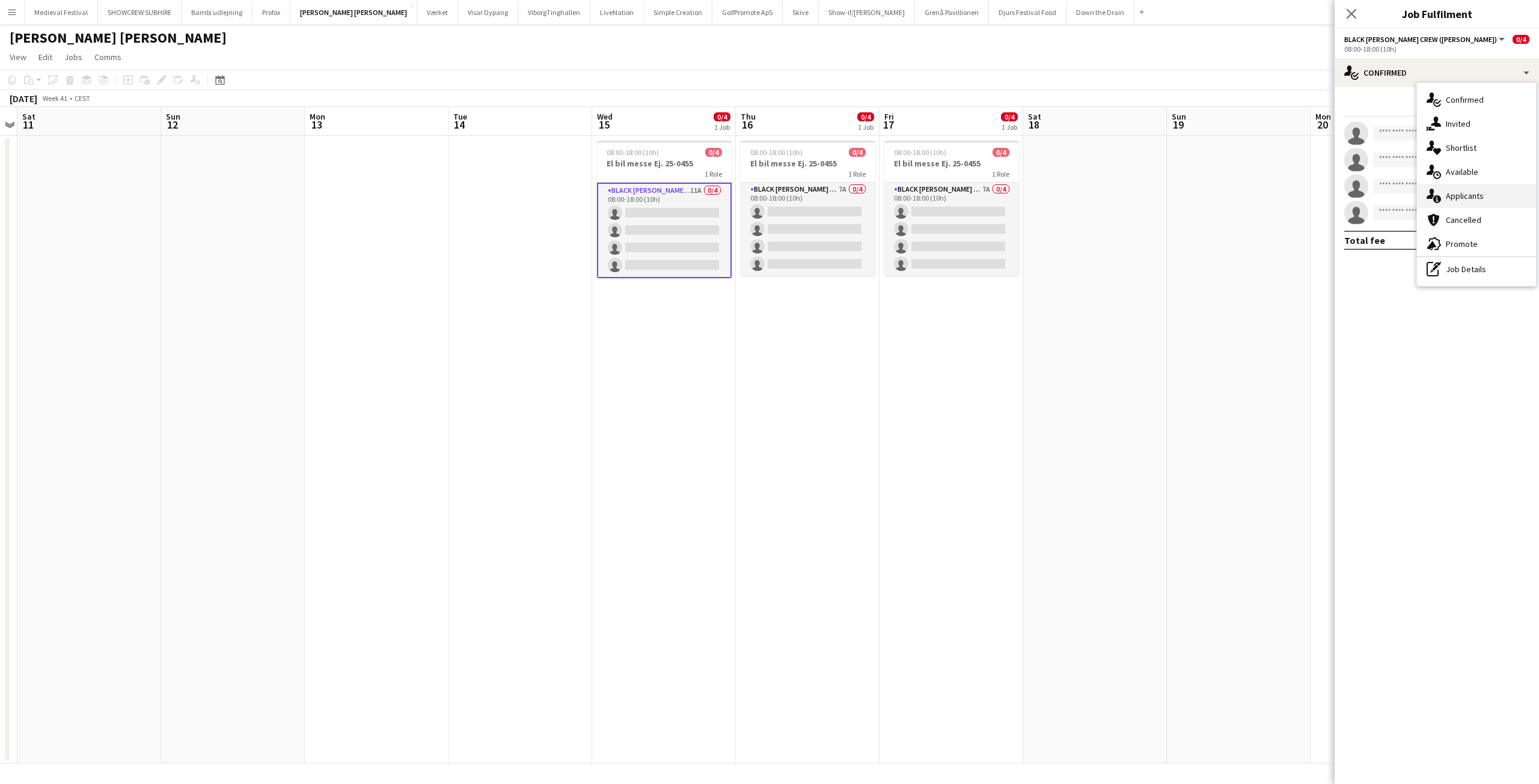
click at [1466, 189] on div "single-neutral-actions-information Applicants" at bounding box center [1476, 195] width 119 height 24
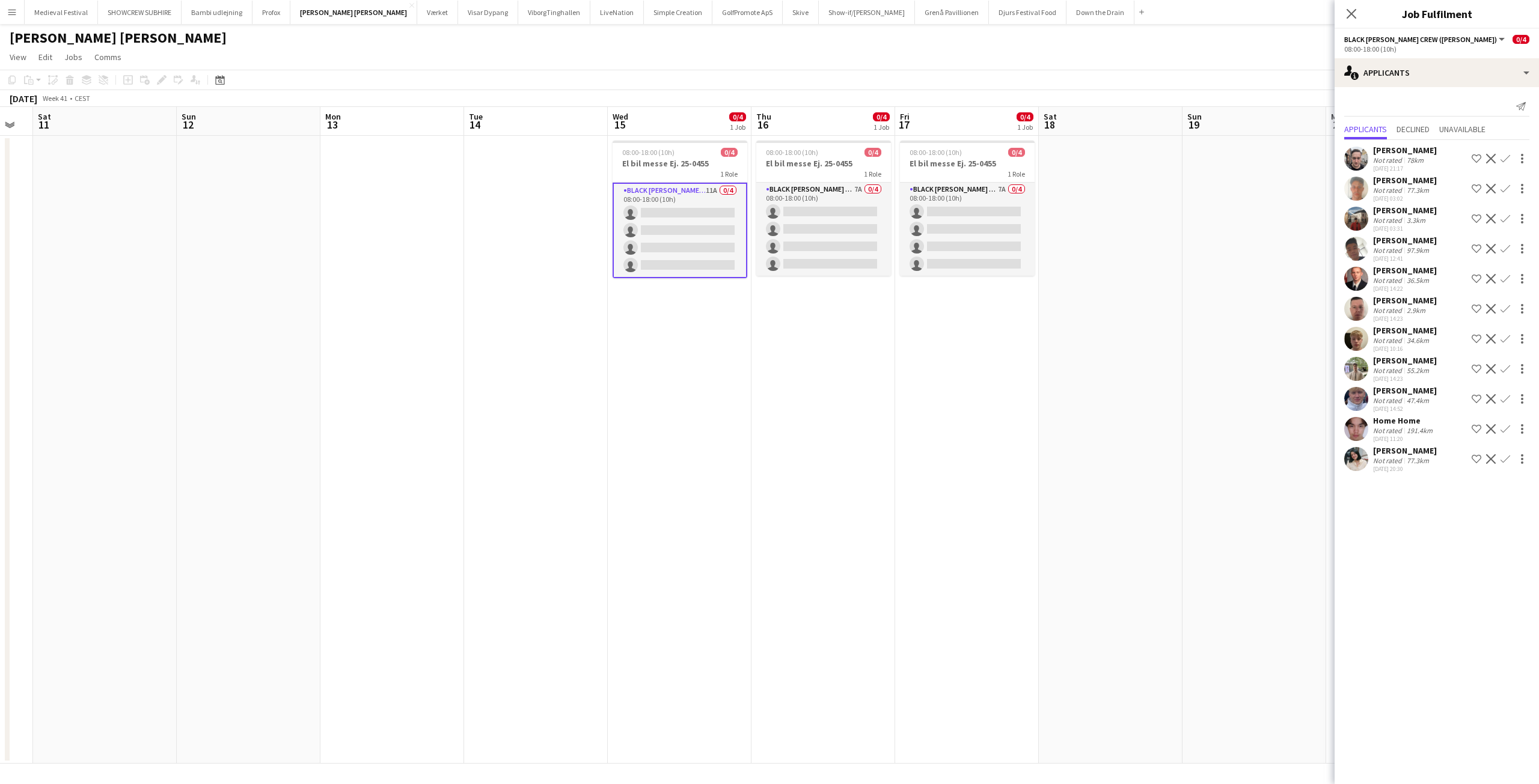
drag, startPoint x: 1217, startPoint y: 190, endPoint x: 1070, endPoint y: 222, distance: 150.4
click at [1071, 221] on app-calendar-viewport "Wed 8 4/4 1 Job Thu 9 4/4 1 Job Fri 10 Sat 11 Sun 12 Mon 13 Tue 14 Wed 15 0/4 1…" at bounding box center [770, 435] width 1539 height 656
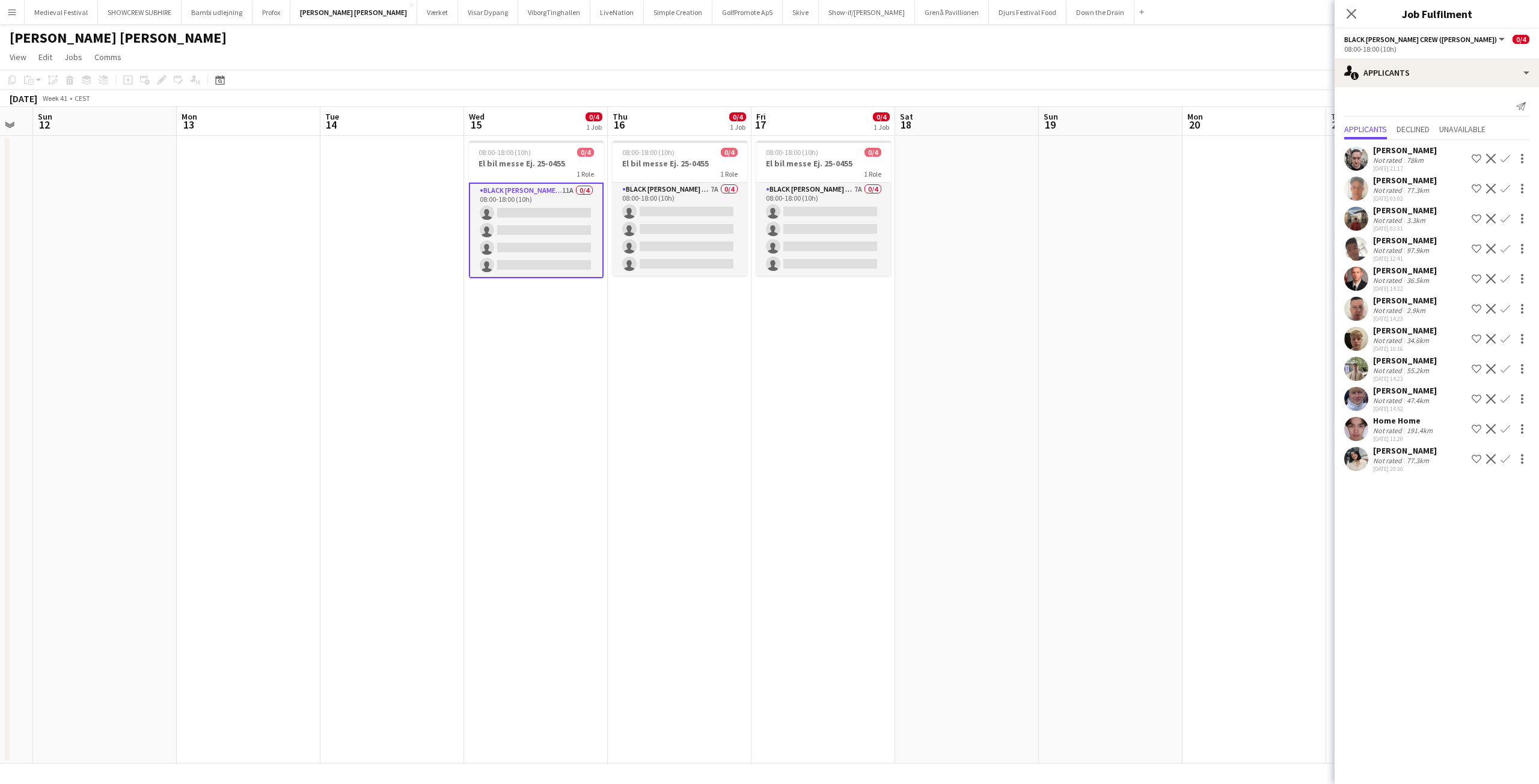
scroll to position [0, 415]
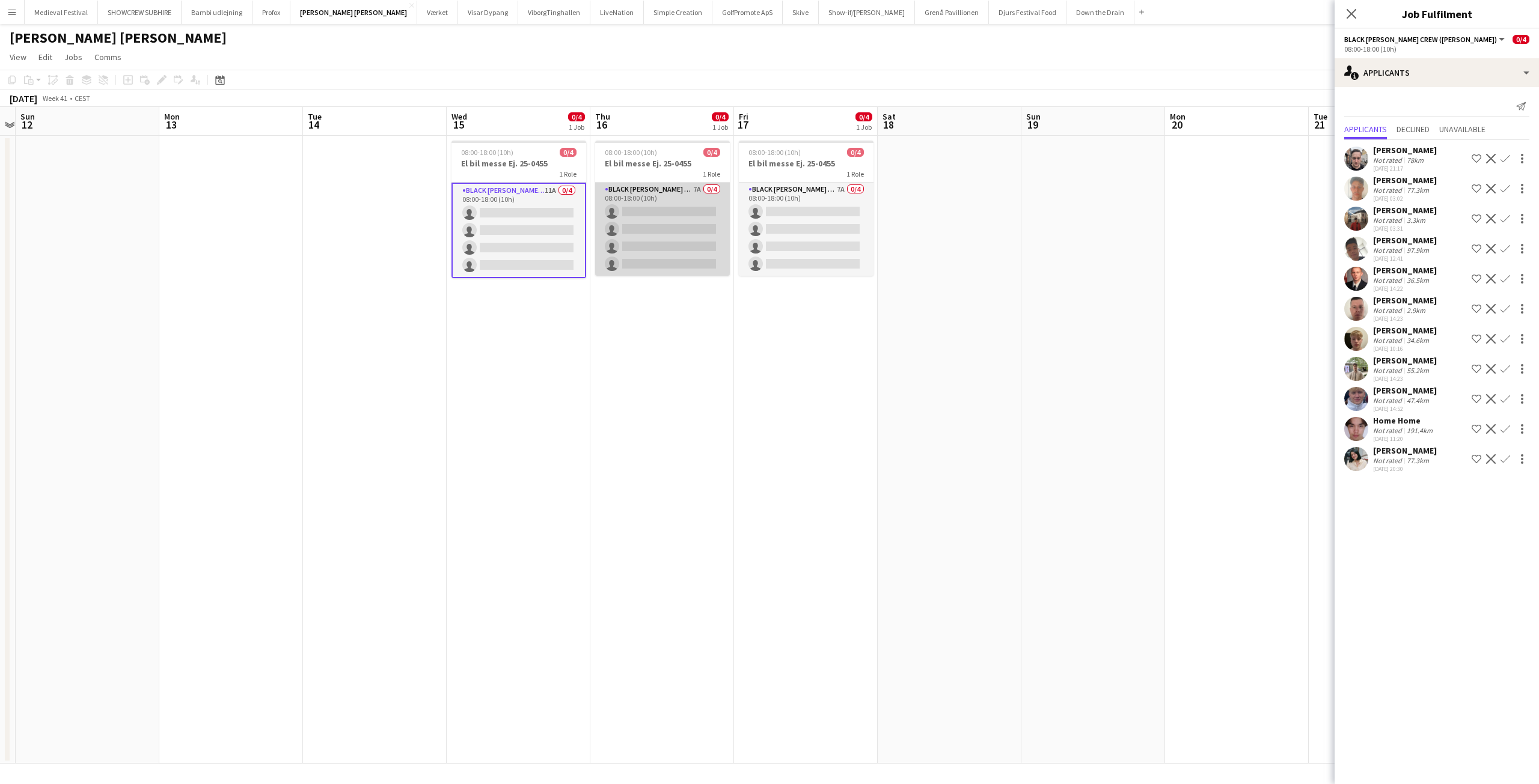
click at [639, 219] on app-card-role "Black [PERSON_NAME] Crew ([PERSON_NAME]) 7A 0/4 08:00-18:00 (10h) single-neutra…" at bounding box center [662, 230] width 134 height 93
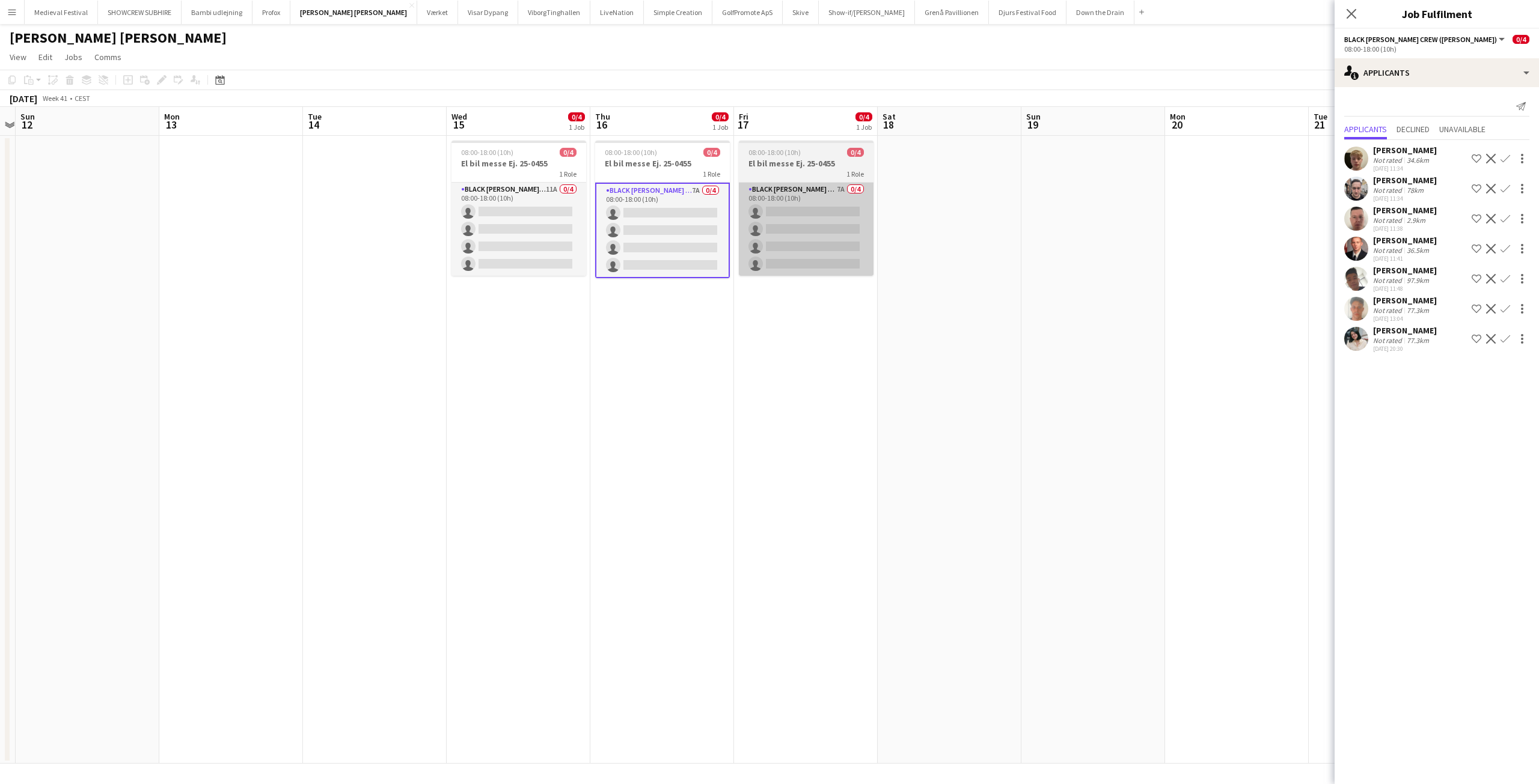
click at [831, 226] on app-card-role "Black [PERSON_NAME] Crew ([PERSON_NAME]) 7A 0/4 08:00-18:00 (10h) single-neutra…" at bounding box center [806, 230] width 134 height 93
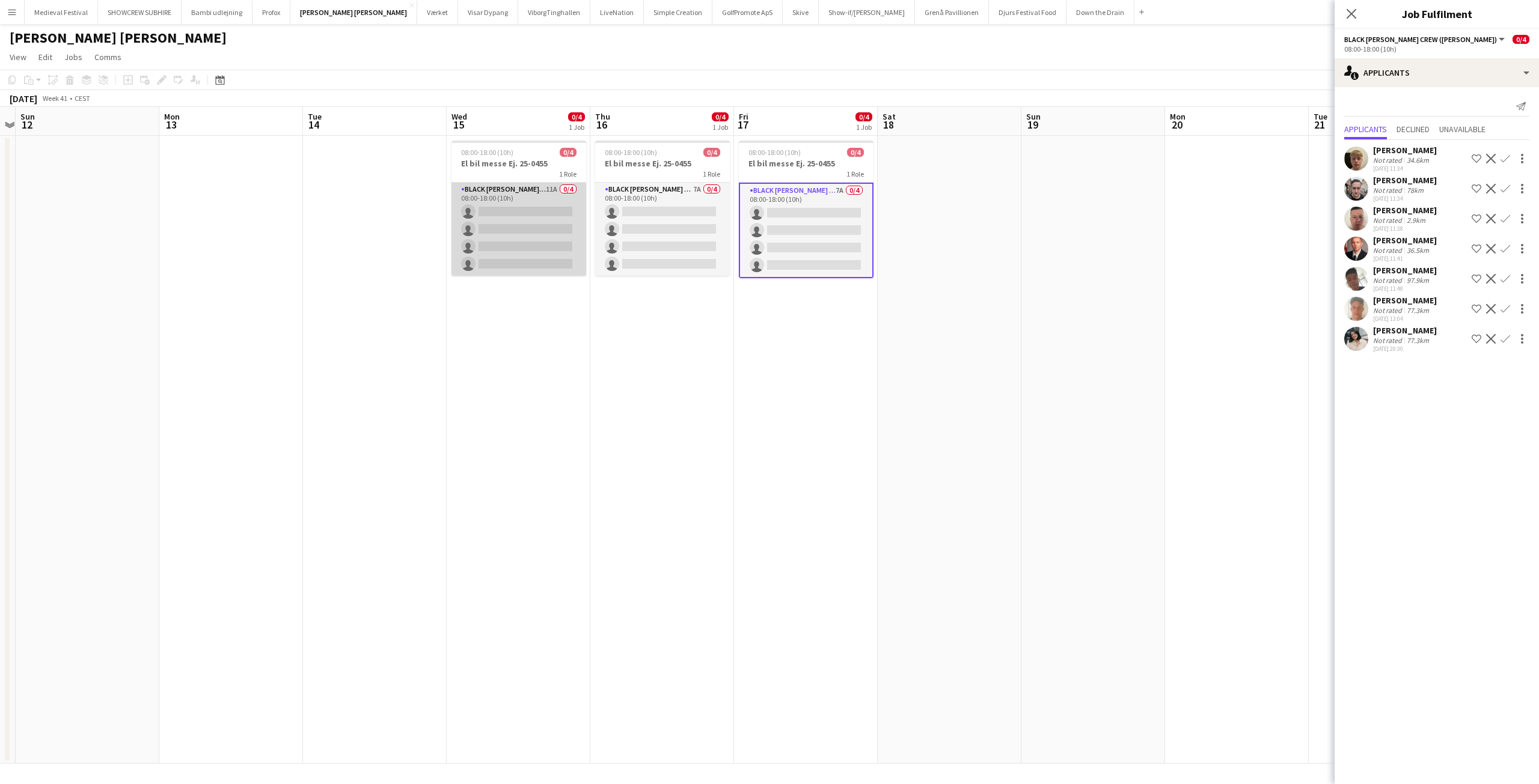
click at [571, 241] on app-card-role "Black [PERSON_NAME] Crew ([PERSON_NAME]) 11A 0/4 08:00-18:00 (10h) single-neutr…" at bounding box center [519, 230] width 134 height 93
